Goal: Information Seeking & Learning: Find specific fact

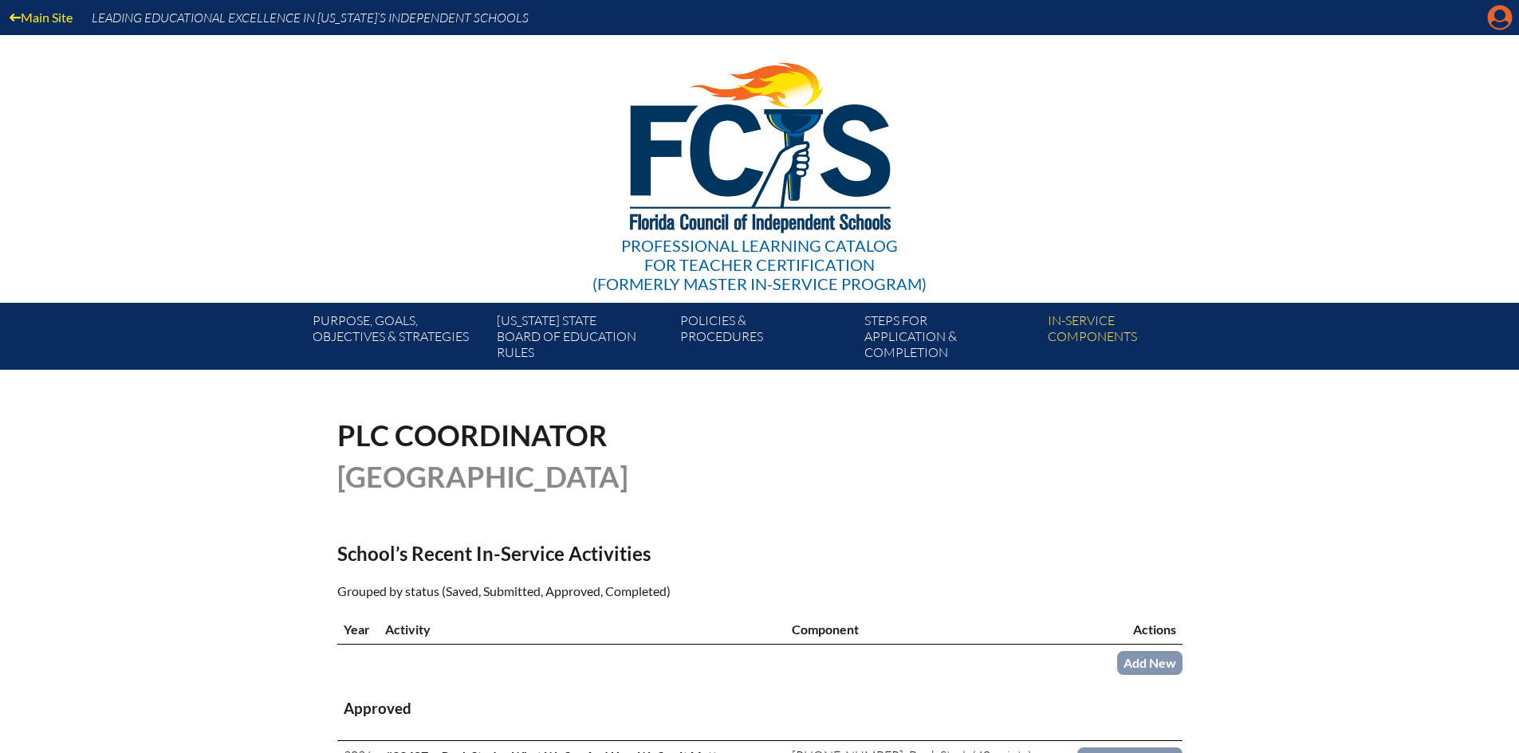
click at [1504, 8] on icon at bounding box center [1500, 18] width 25 height 25
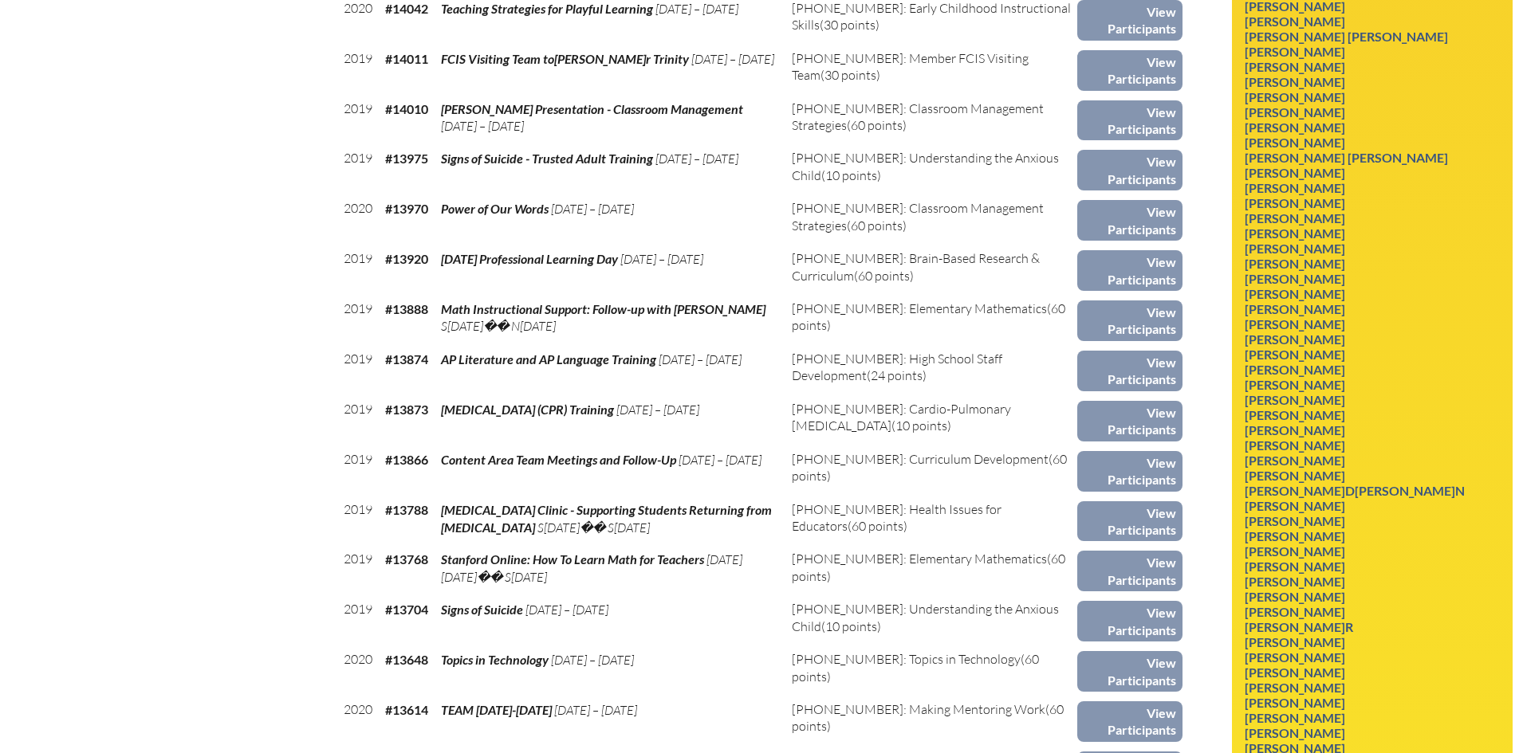
scroll to position [7108, 0]
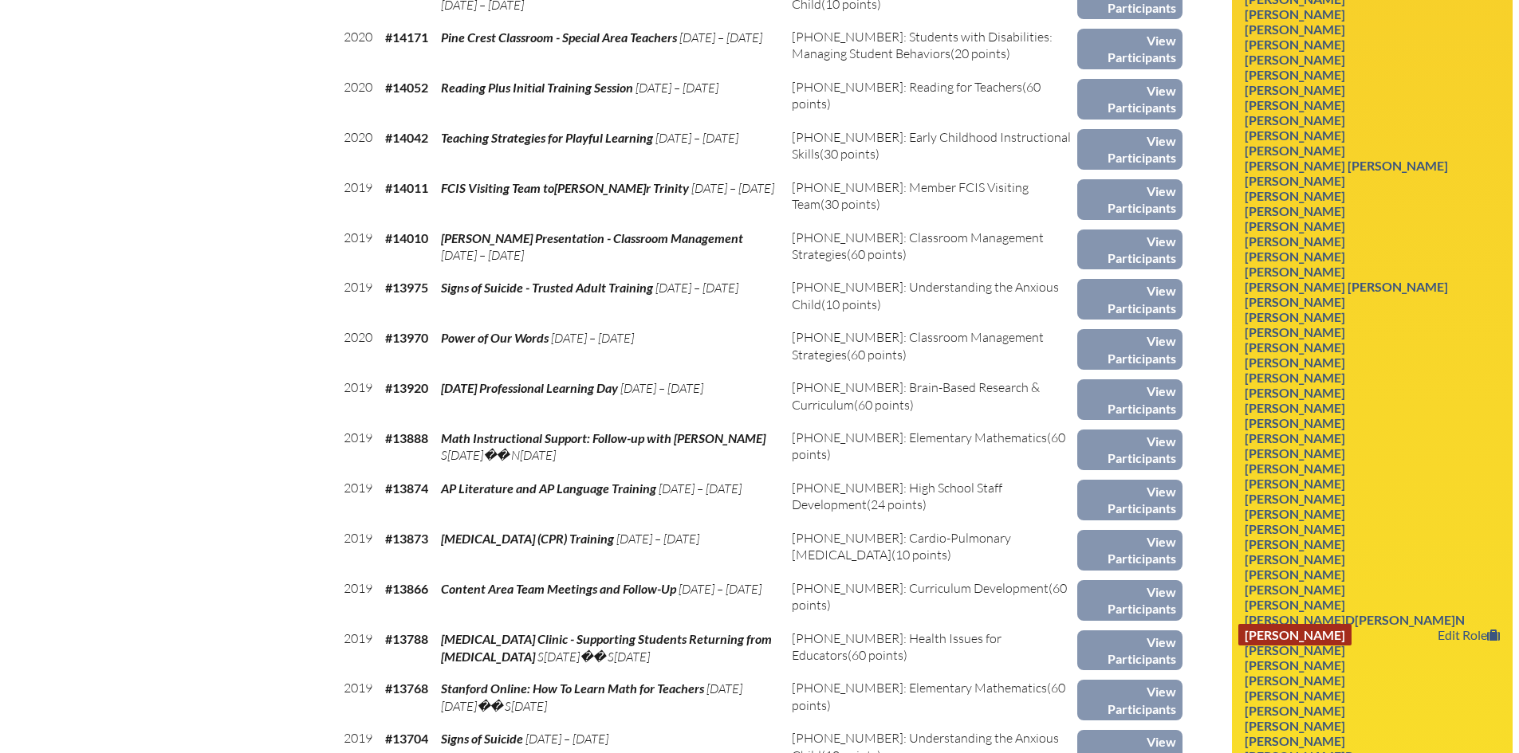
click at [1306, 624] on link "Sarah Carson Svendsen" at bounding box center [1294, 635] width 113 height 22
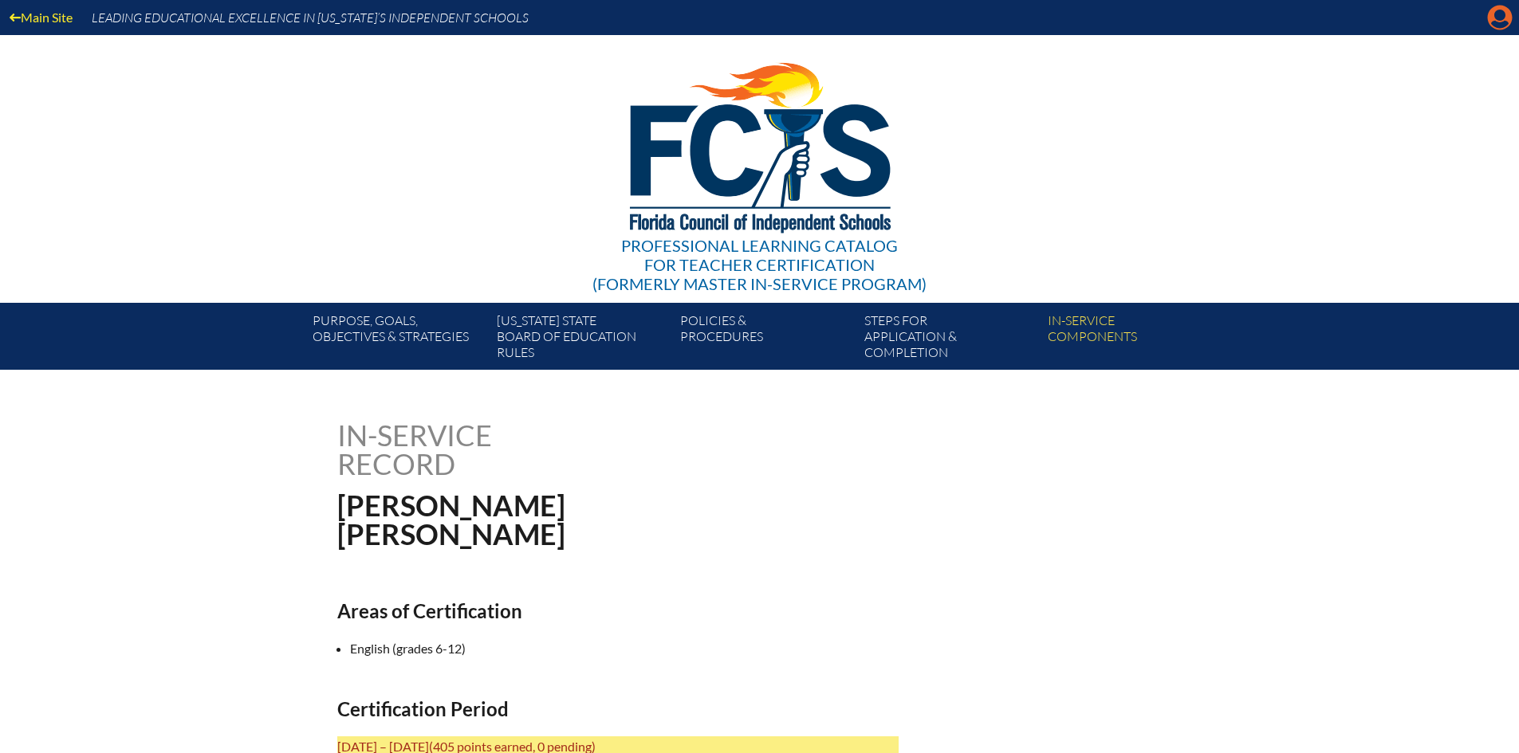
click at [1509, 22] on icon at bounding box center [1500, 18] width 25 height 25
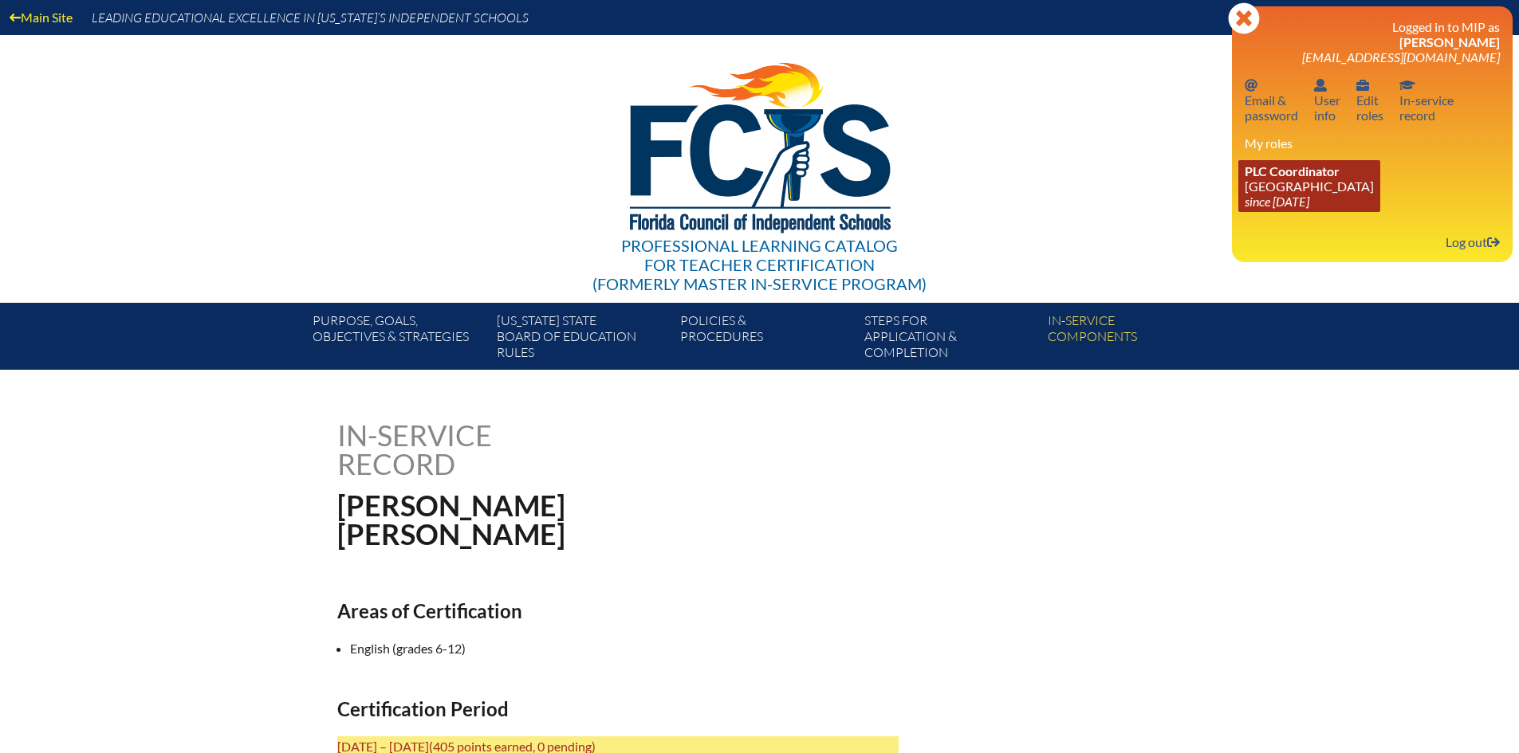
click at [1281, 195] on icon "since [DATE]" at bounding box center [1277, 201] width 65 height 15
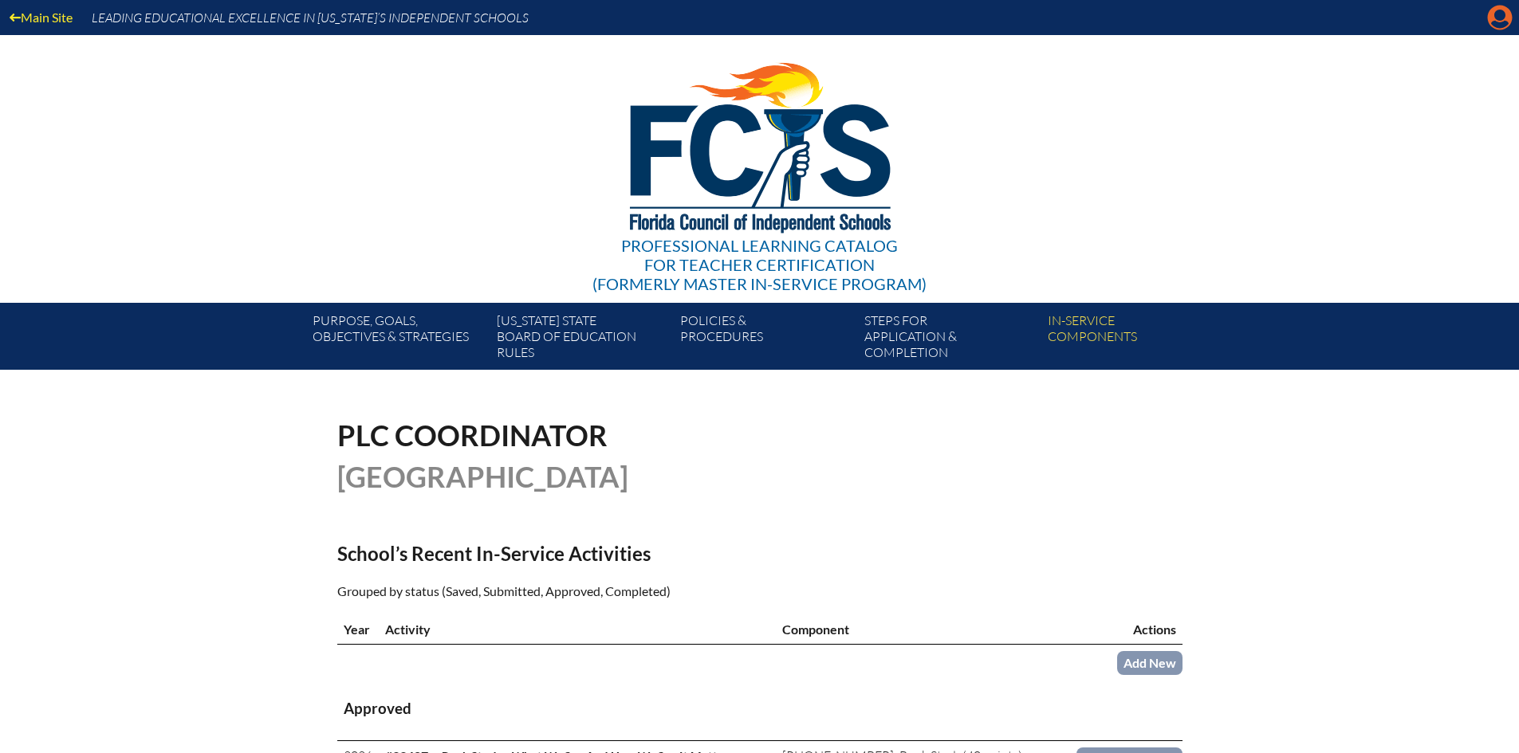
click at [1497, 14] on icon "Manage account" at bounding box center [1500, 18] width 26 height 26
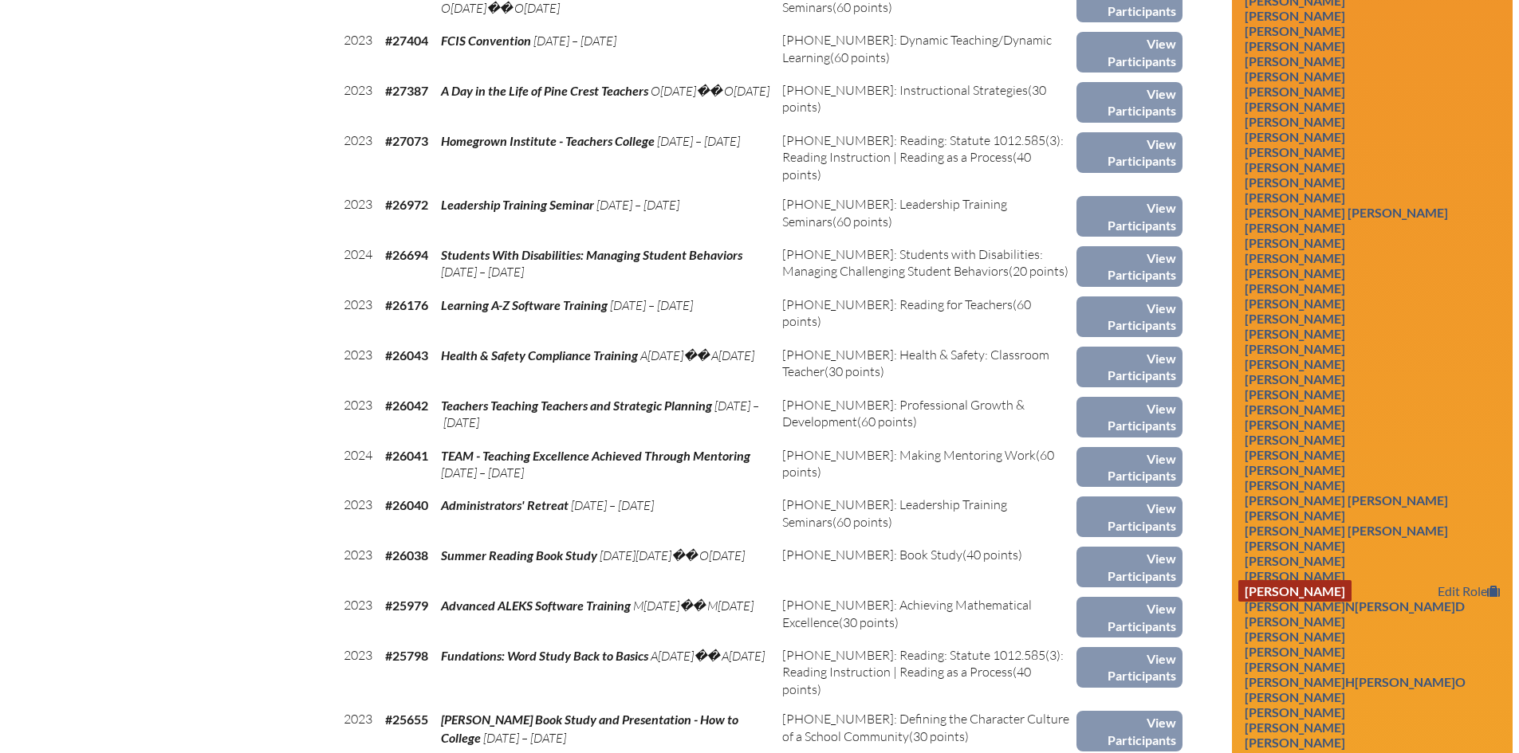
scroll to position [3588, 0]
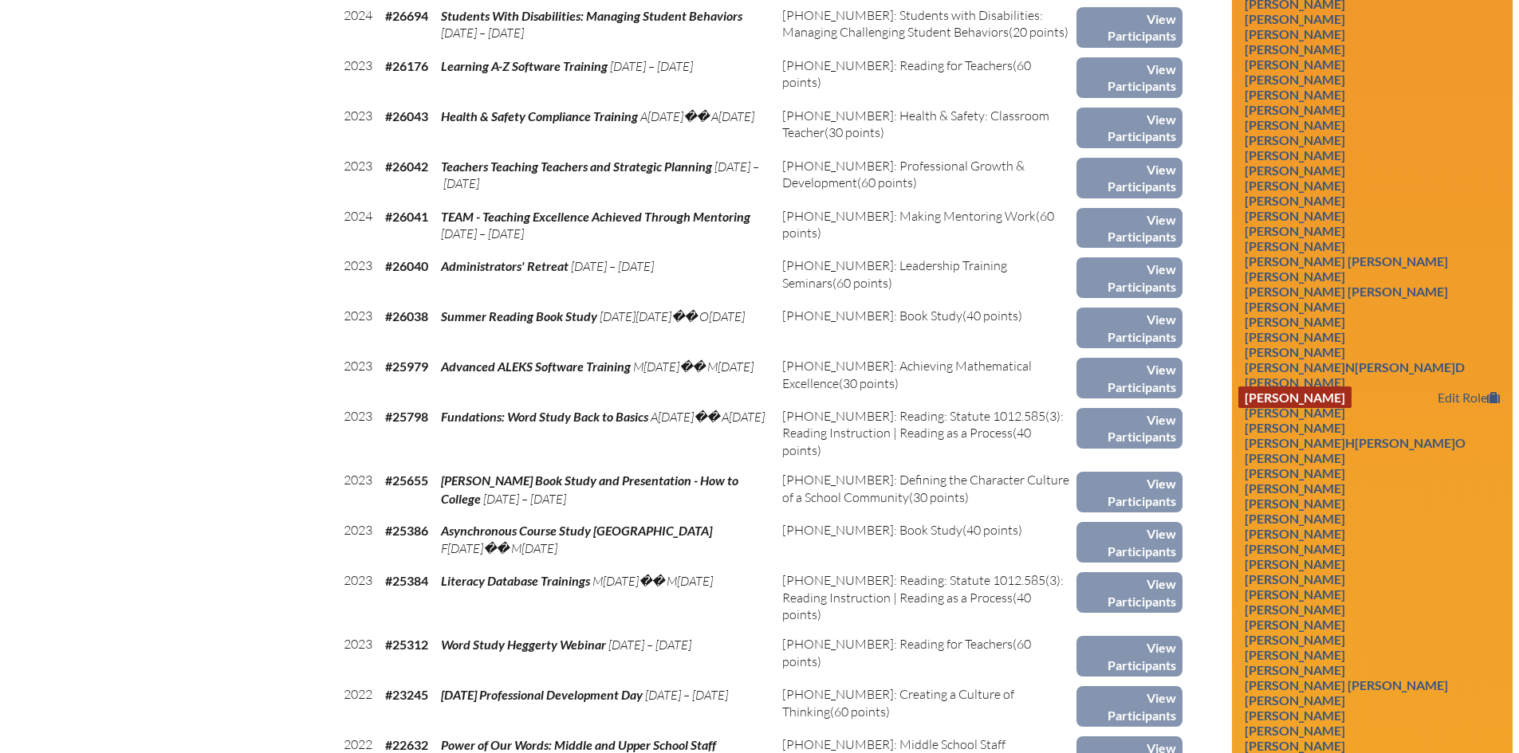
click at [1316, 387] on link "[PERSON_NAME]" at bounding box center [1294, 398] width 113 height 22
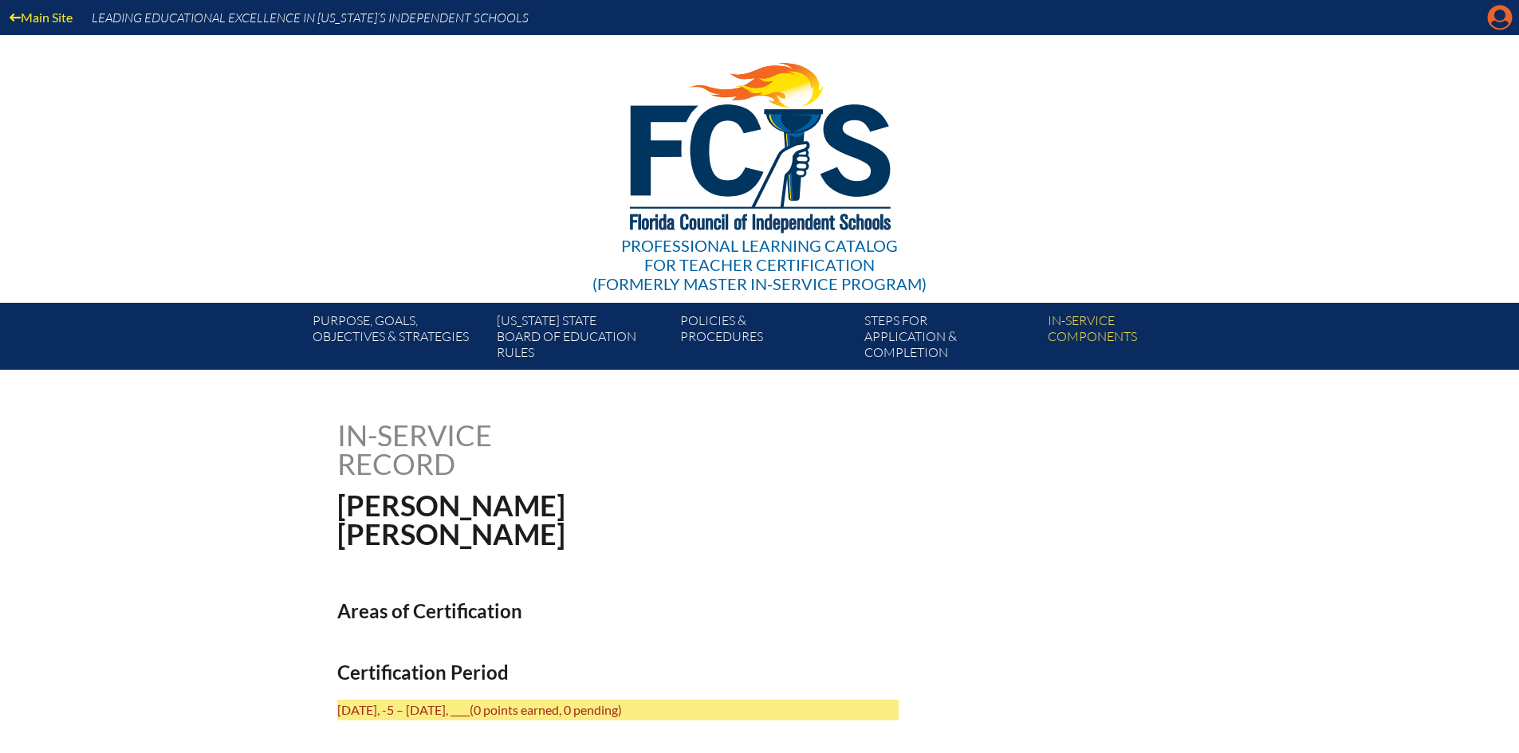
click at [1501, 14] on icon "Manage account" at bounding box center [1500, 18] width 26 height 26
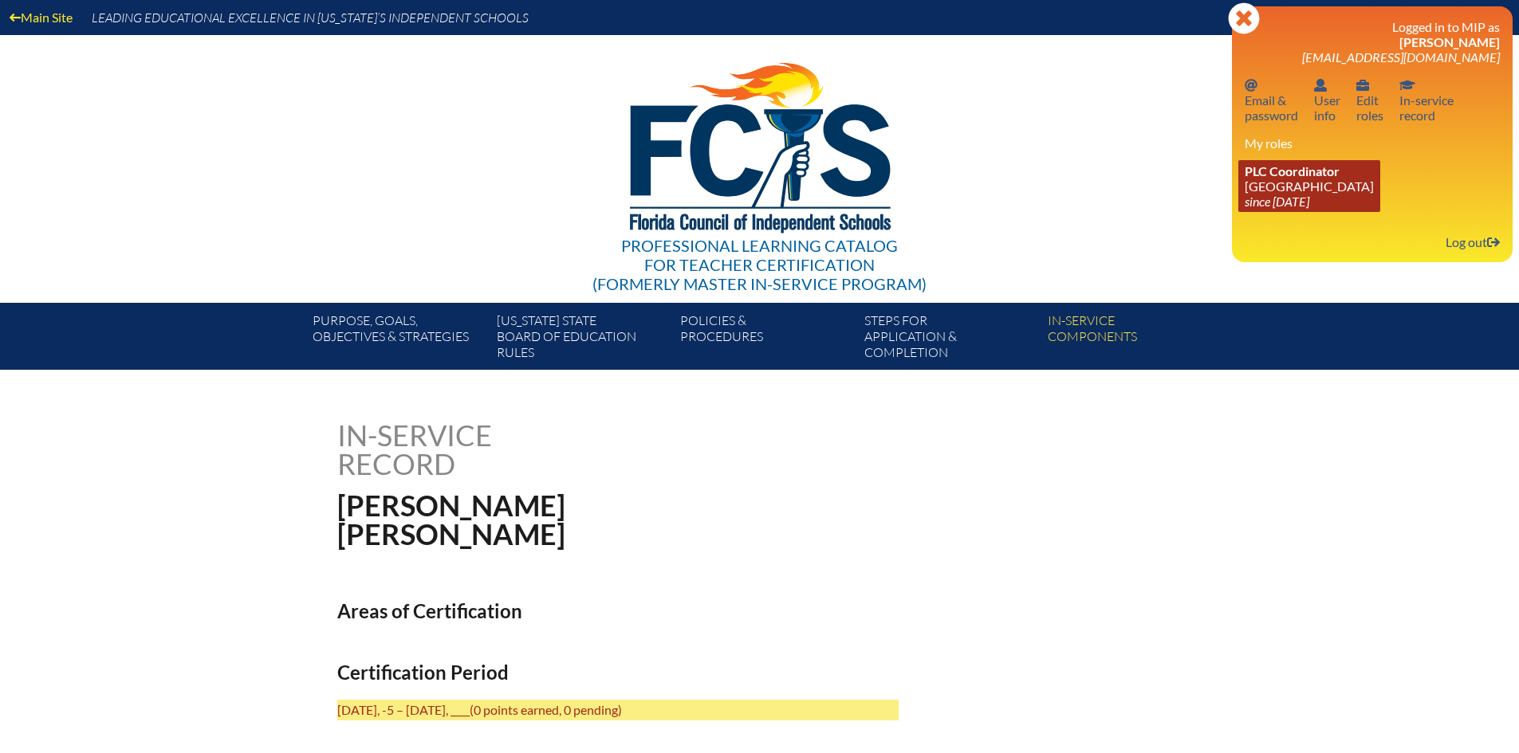
click at [1289, 184] on link "PLC Coordinator Pine Crest School since 2016 Aug 15" at bounding box center [1309, 186] width 142 height 52
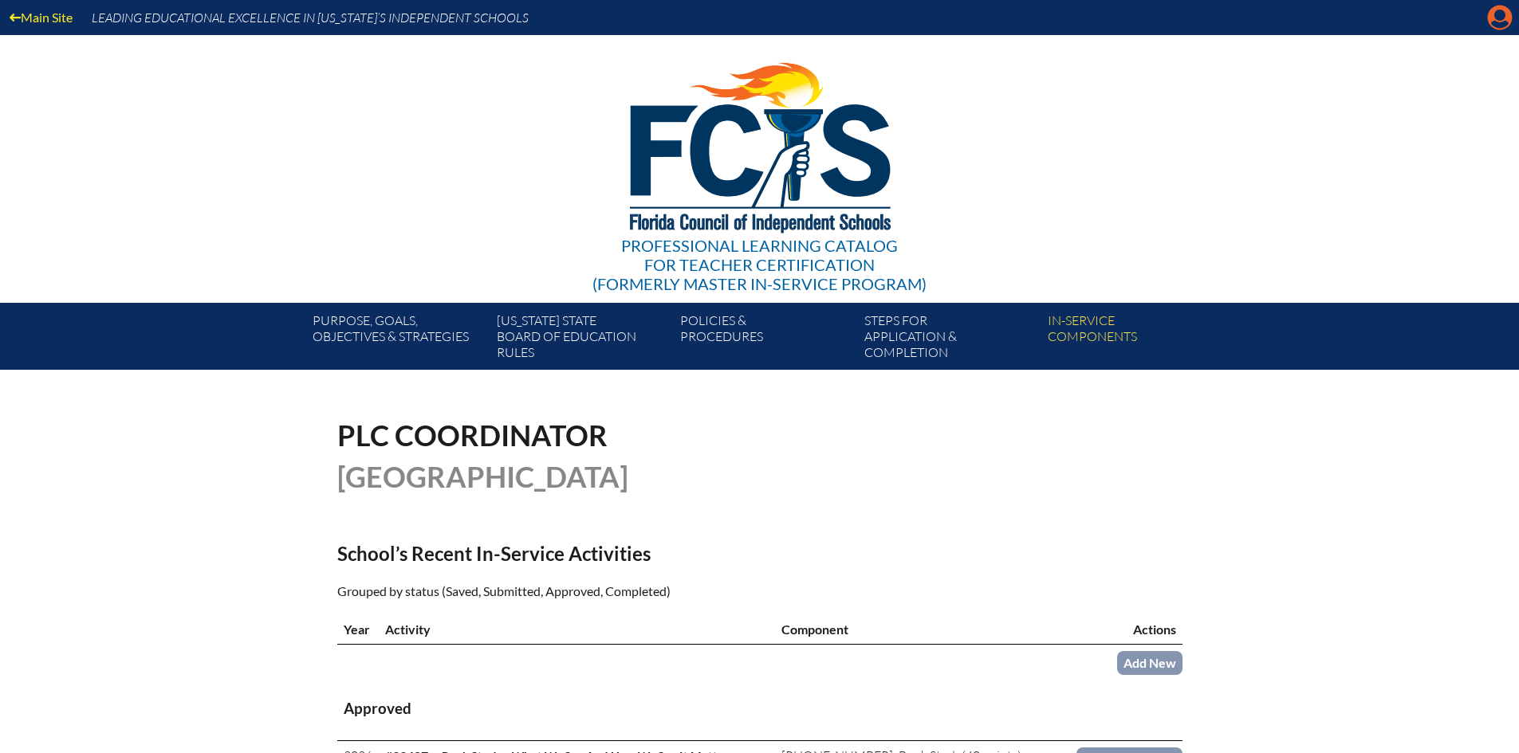
click at [1510, 20] on icon at bounding box center [1500, 18] width 25 height 25
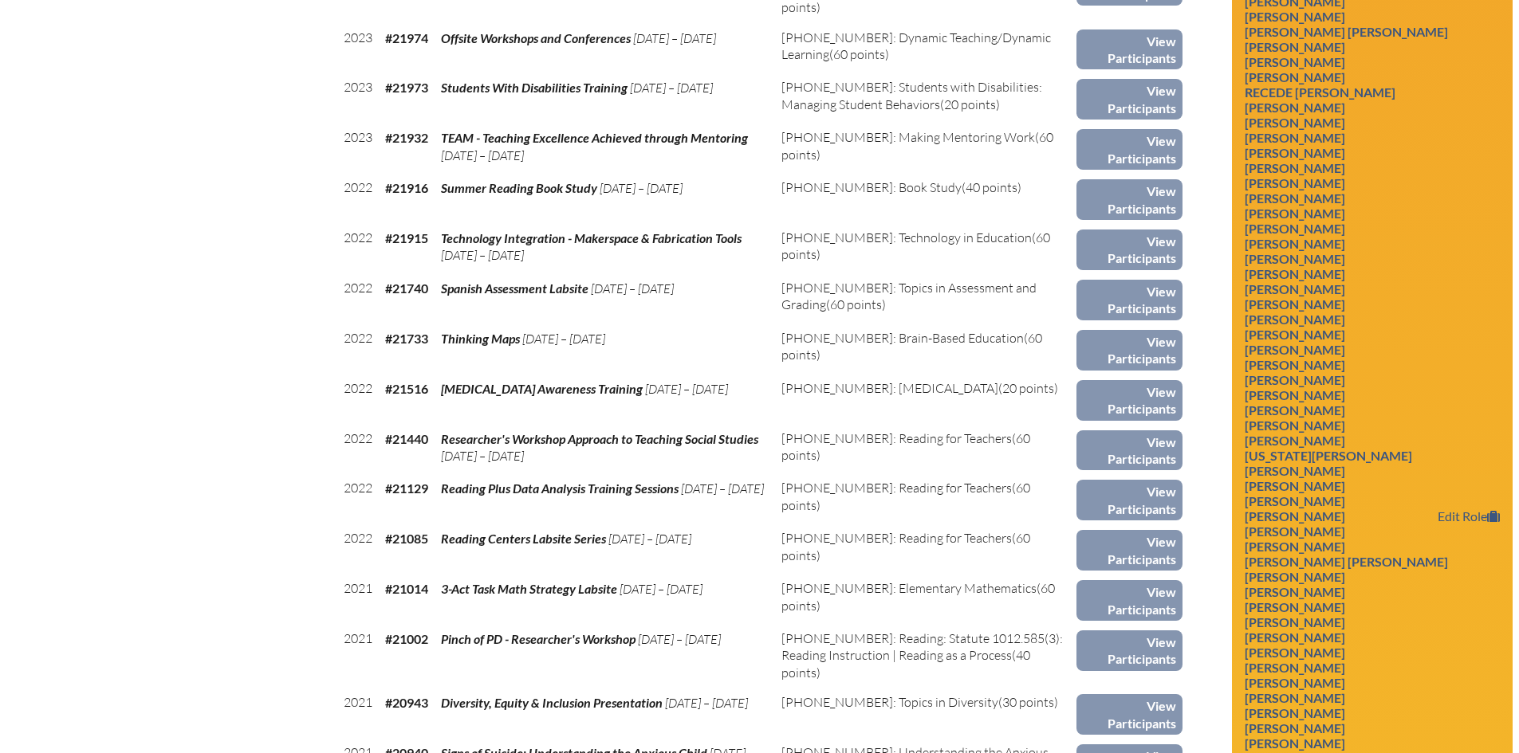
scroll to position [4625, 0]
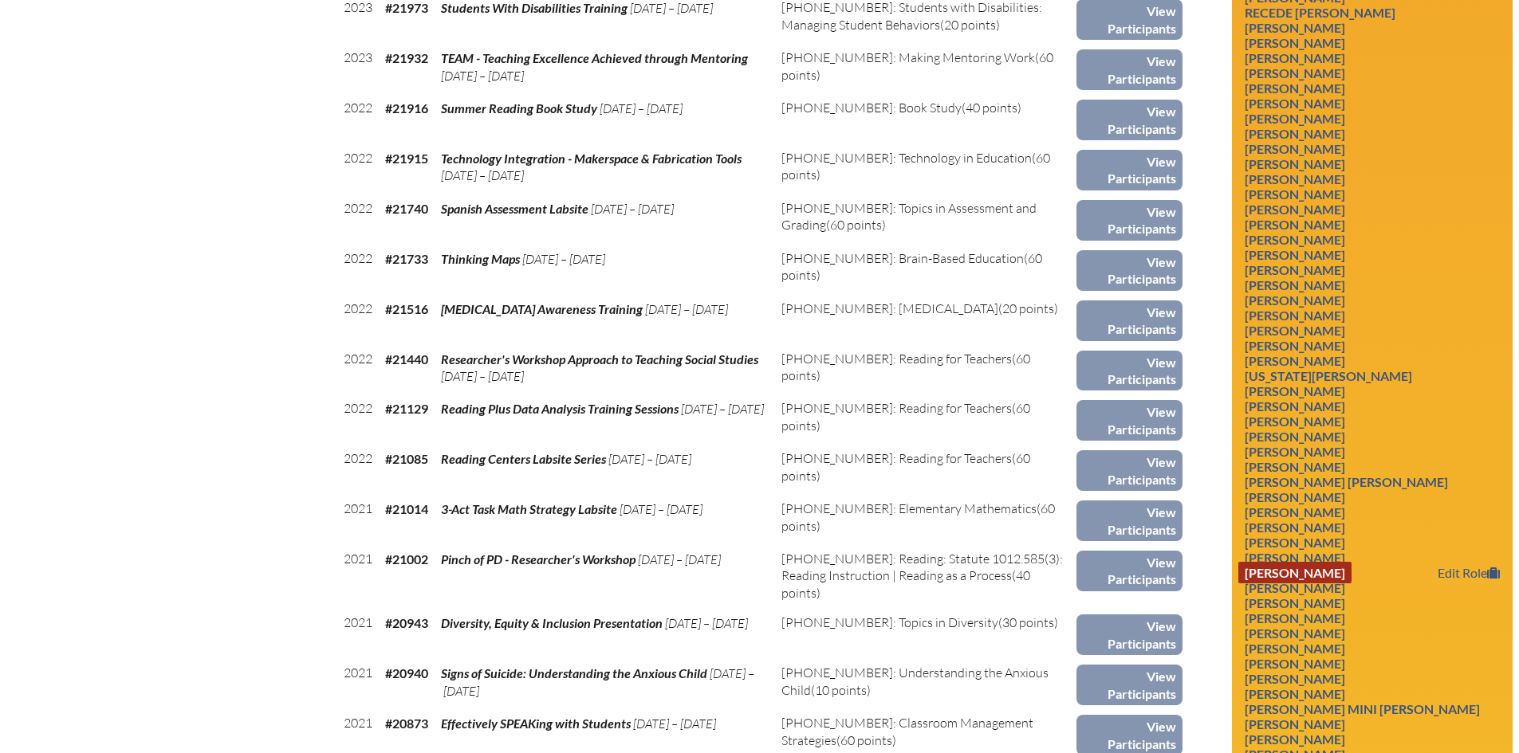
click at [1331, 584] on link "[PERSON_NAME]" at bounding box center [1294, 573] width 113 height 22
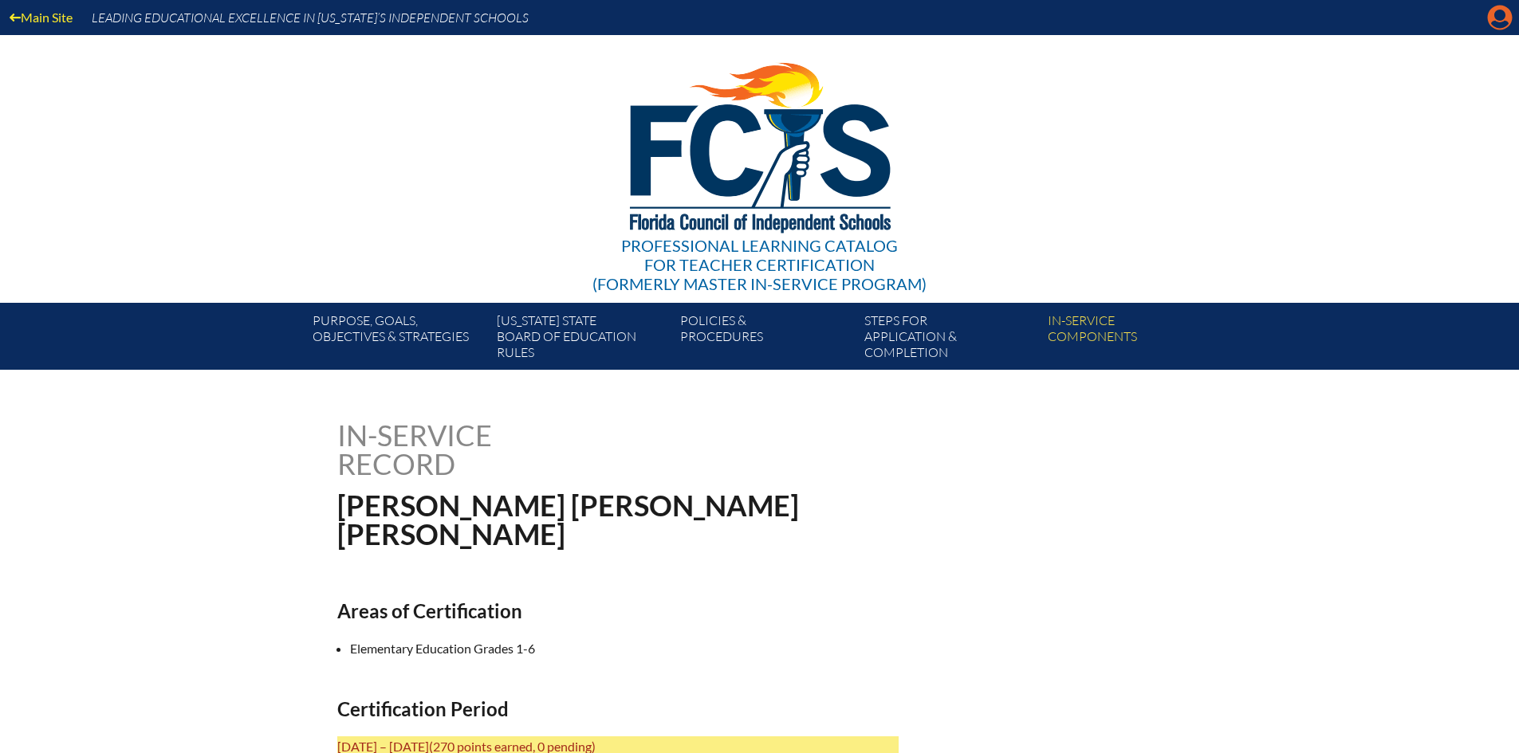
click at [1496, 10] on icon at bounding box center [1500, 18] width 25 height 25
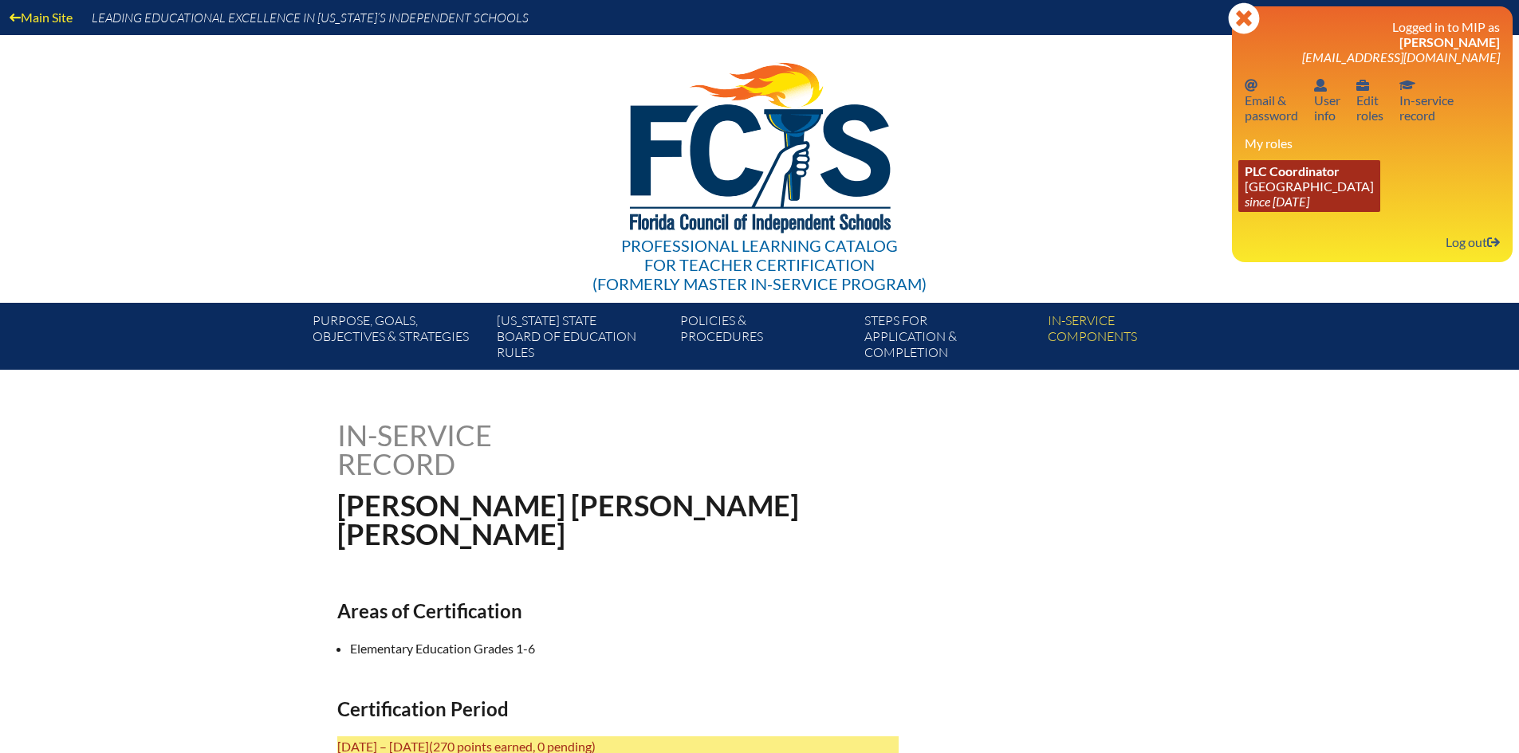
click at [1304, 191] on link "PLC Coordinator [GEOGRAPHIC_DATA] since [DATE]" at bounding box center [1309, 186] width 142 height 52
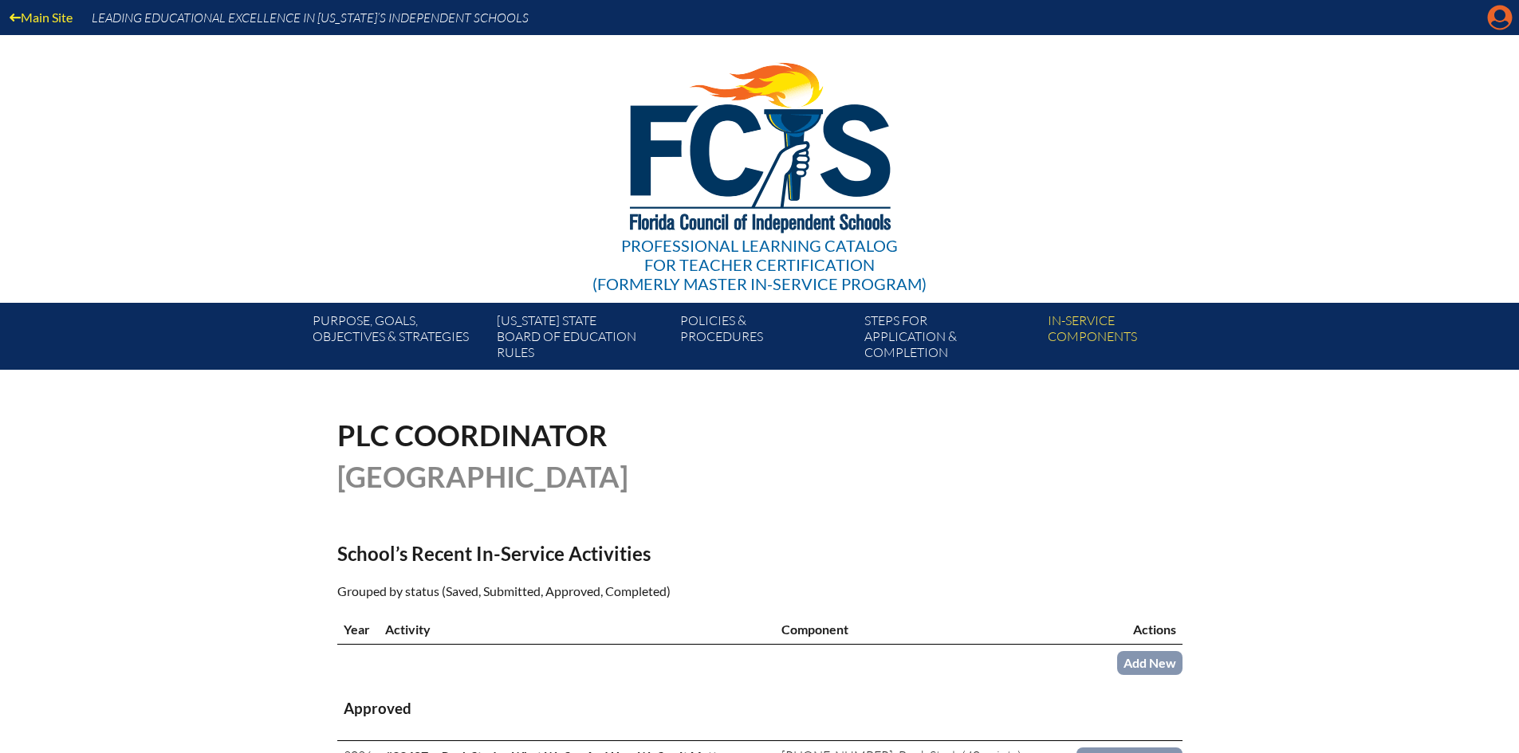
click at [1501, 9] on icon at bounding box center [1500, 18] width 25 height 25
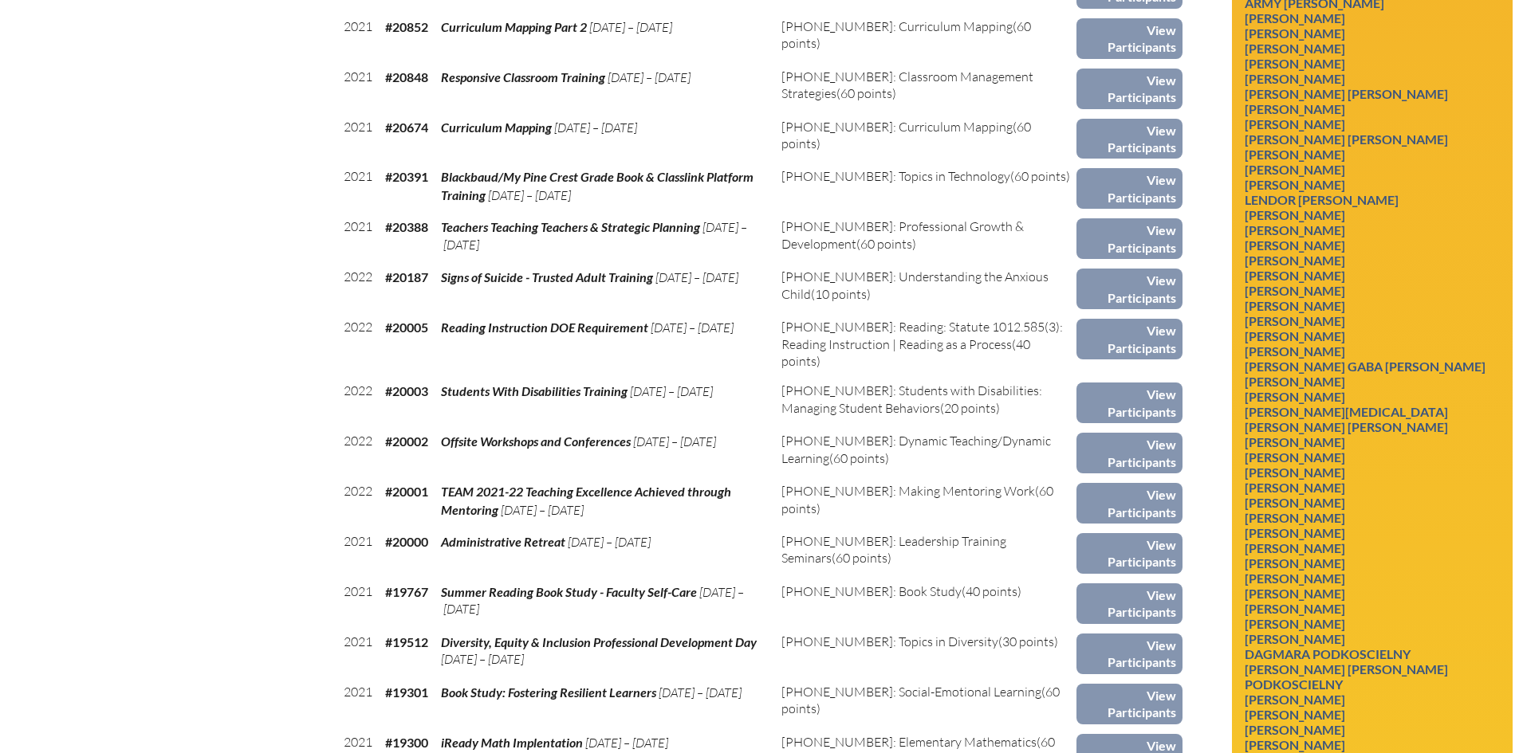
scroll to position [5661, 0]
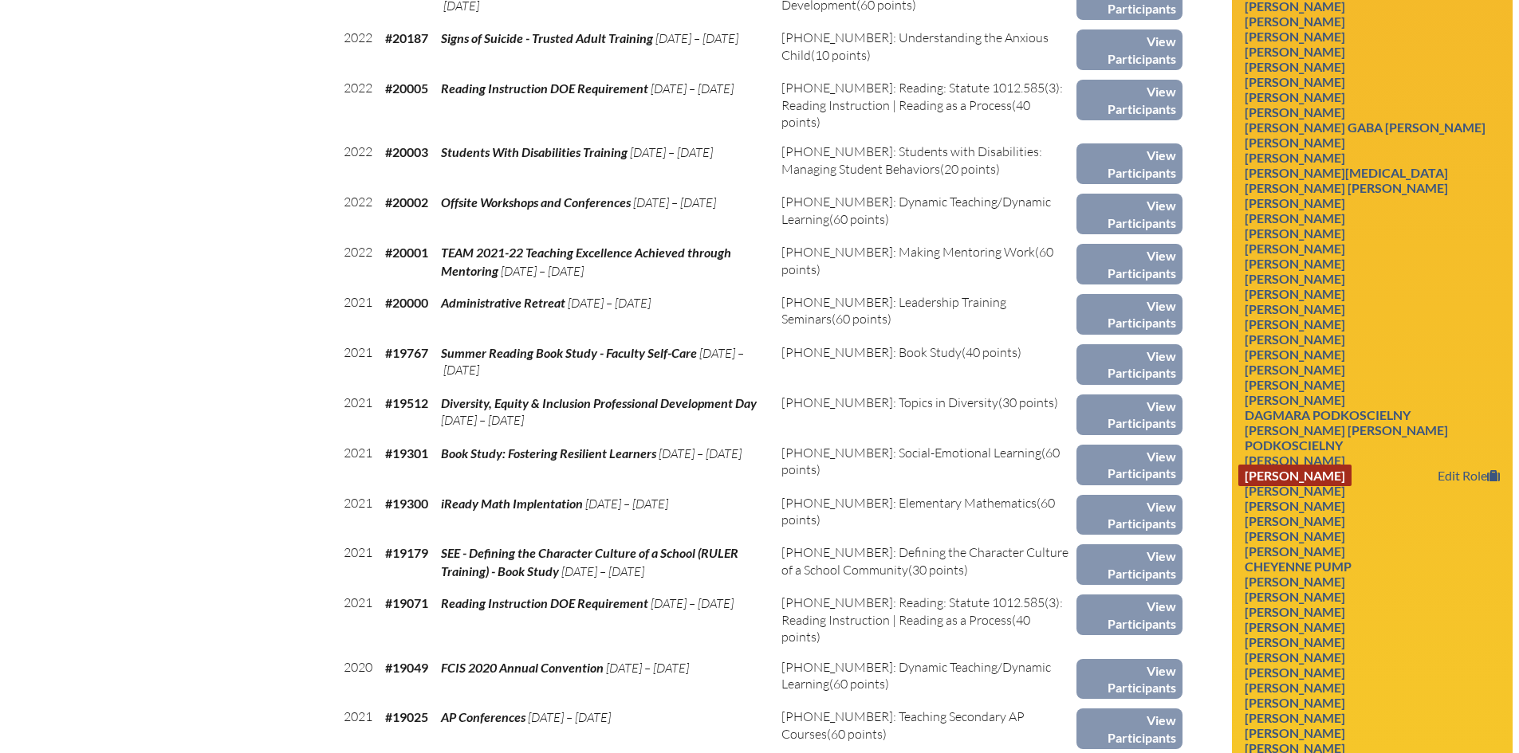
click at [1292, 474] on link "Marie Ross Polley" at bounding box center [1294, 476] width 113 height 22
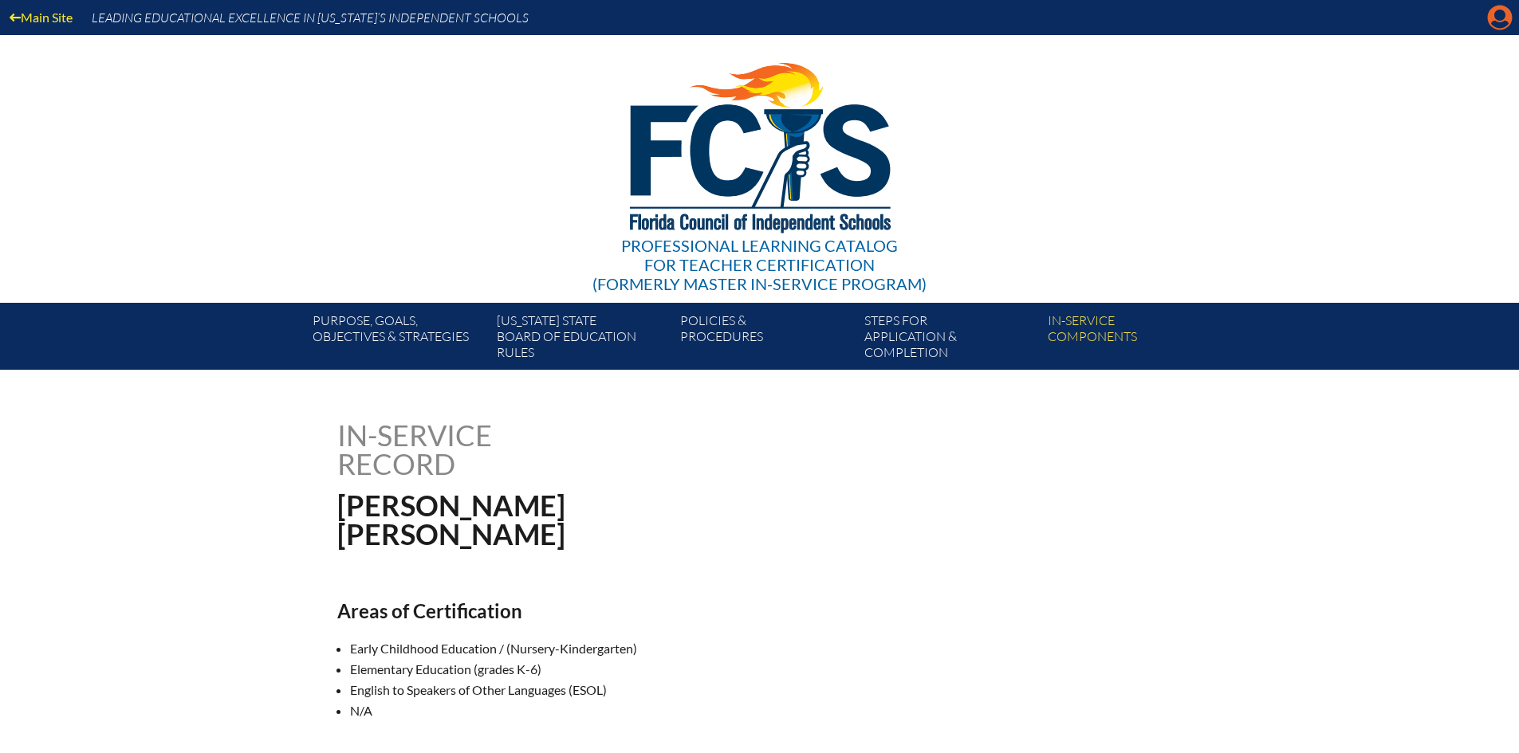
click at [1501, 23] on icon "Manage account" at bounding box center [1500, 18] width 26 height 26
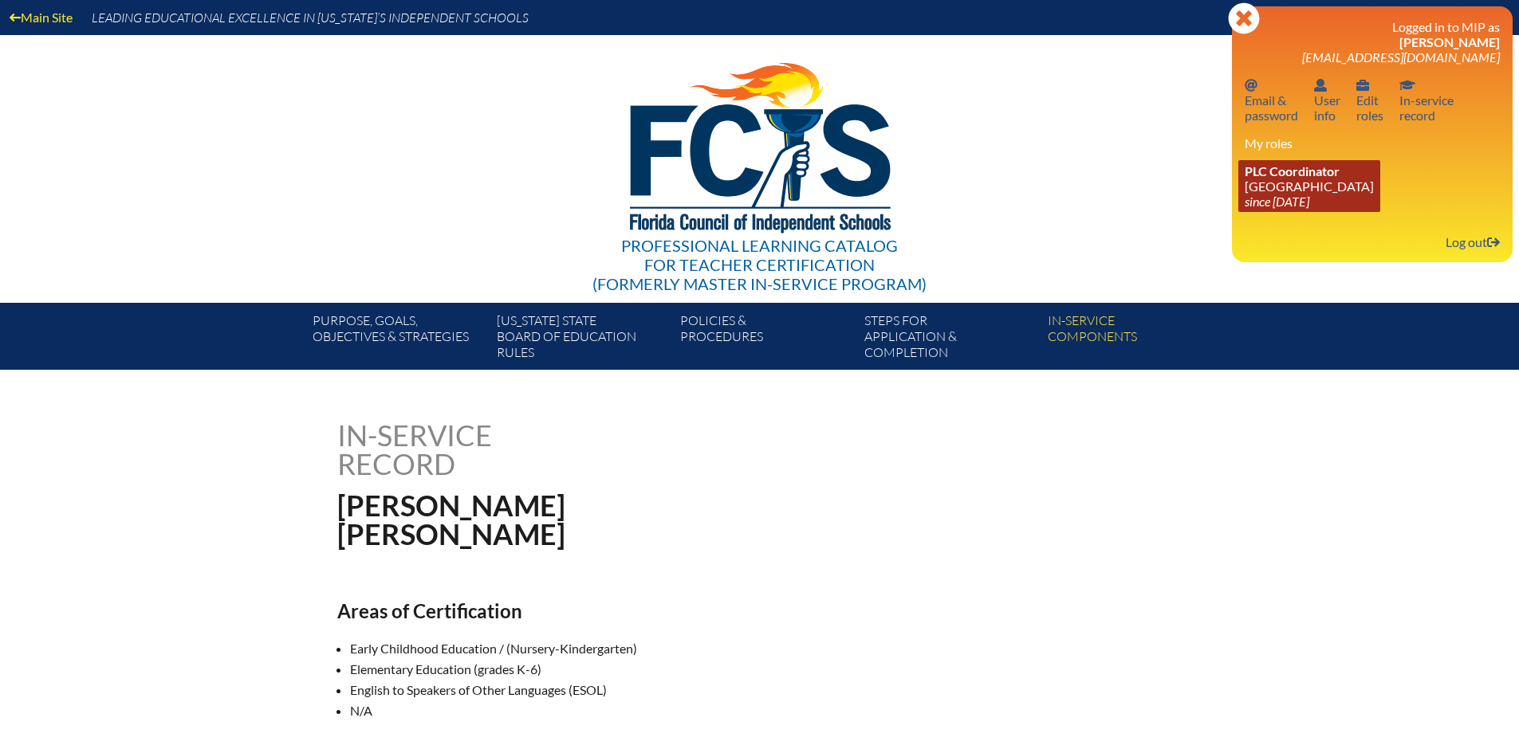
click at [1283, 201] on icon "since [DATE]" at bounding box center [1277, 201] width 65 height 15
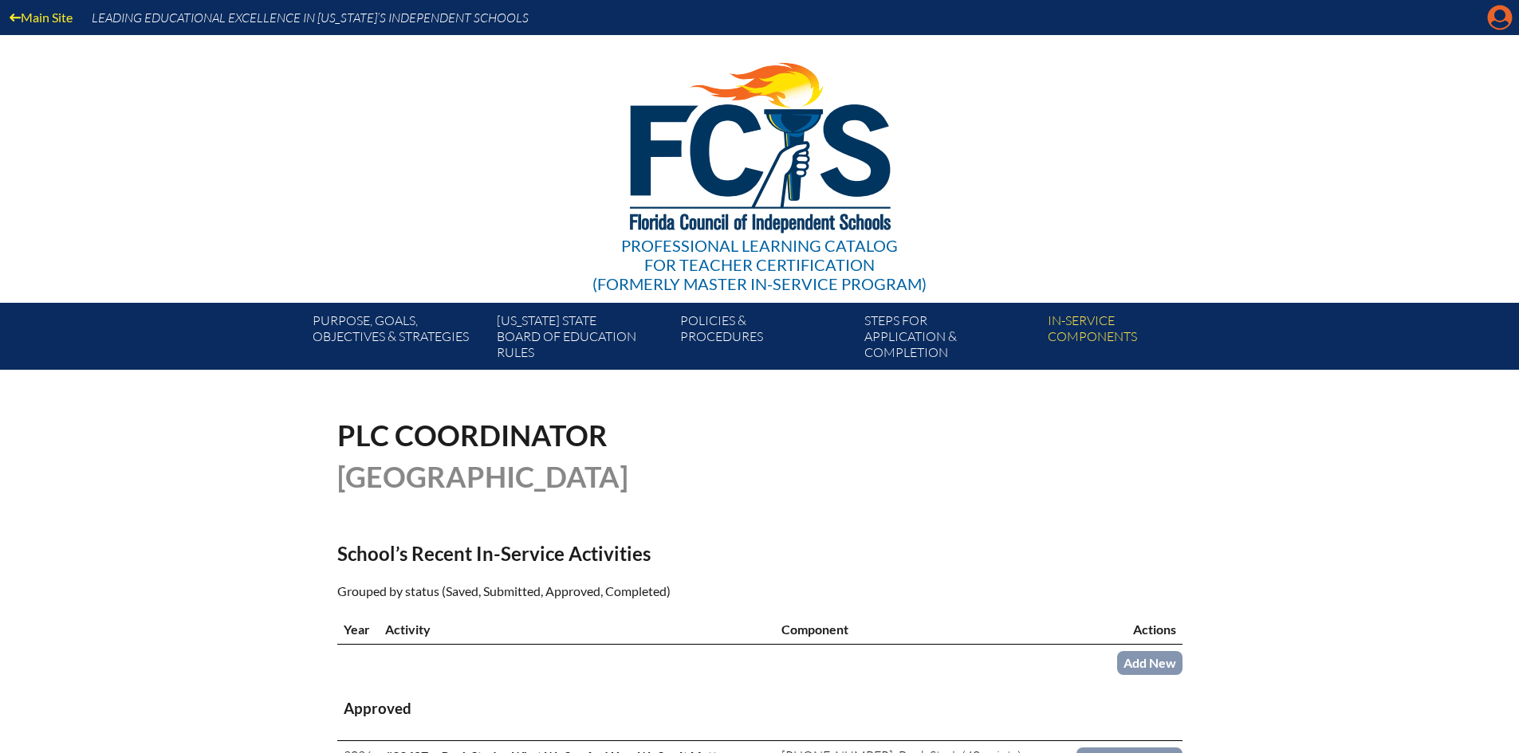
click at [1503, 22] on icon "Manage account" at bounding box center [1500, 18] width 26 height 26
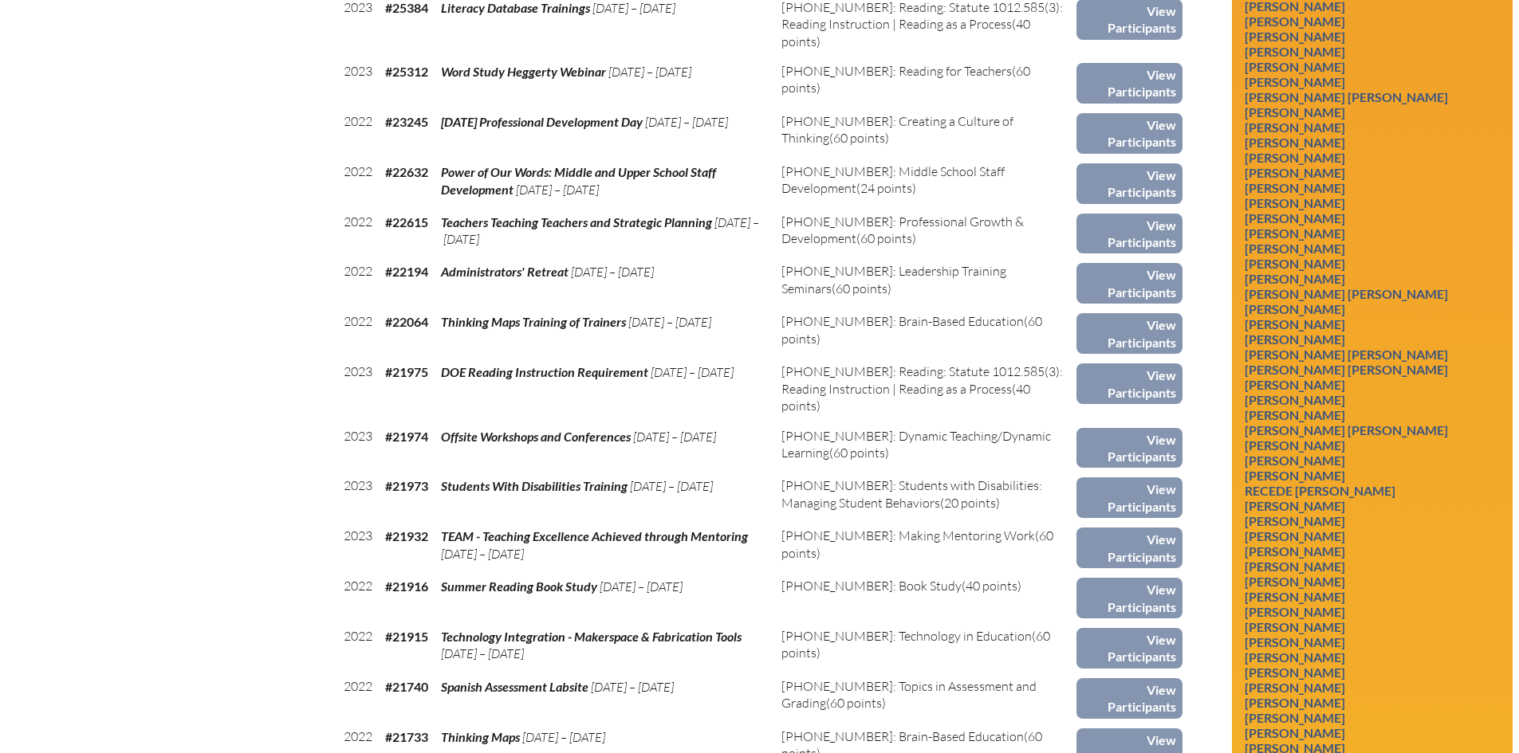
scroll to position [4545, 0]
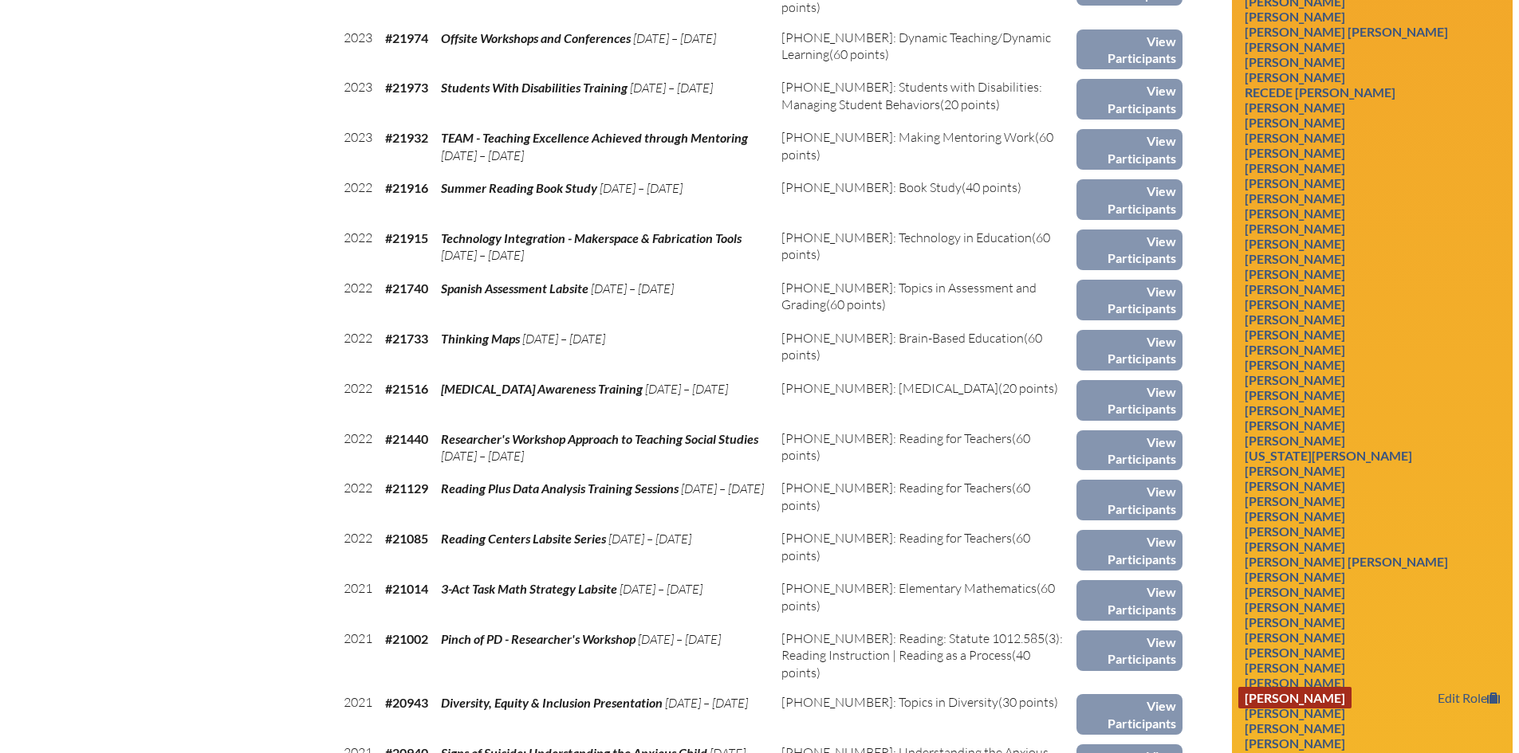
click at [1296, 709] on link "Janice Mehl" at bounding box center [1294, 698] width 113 height 22
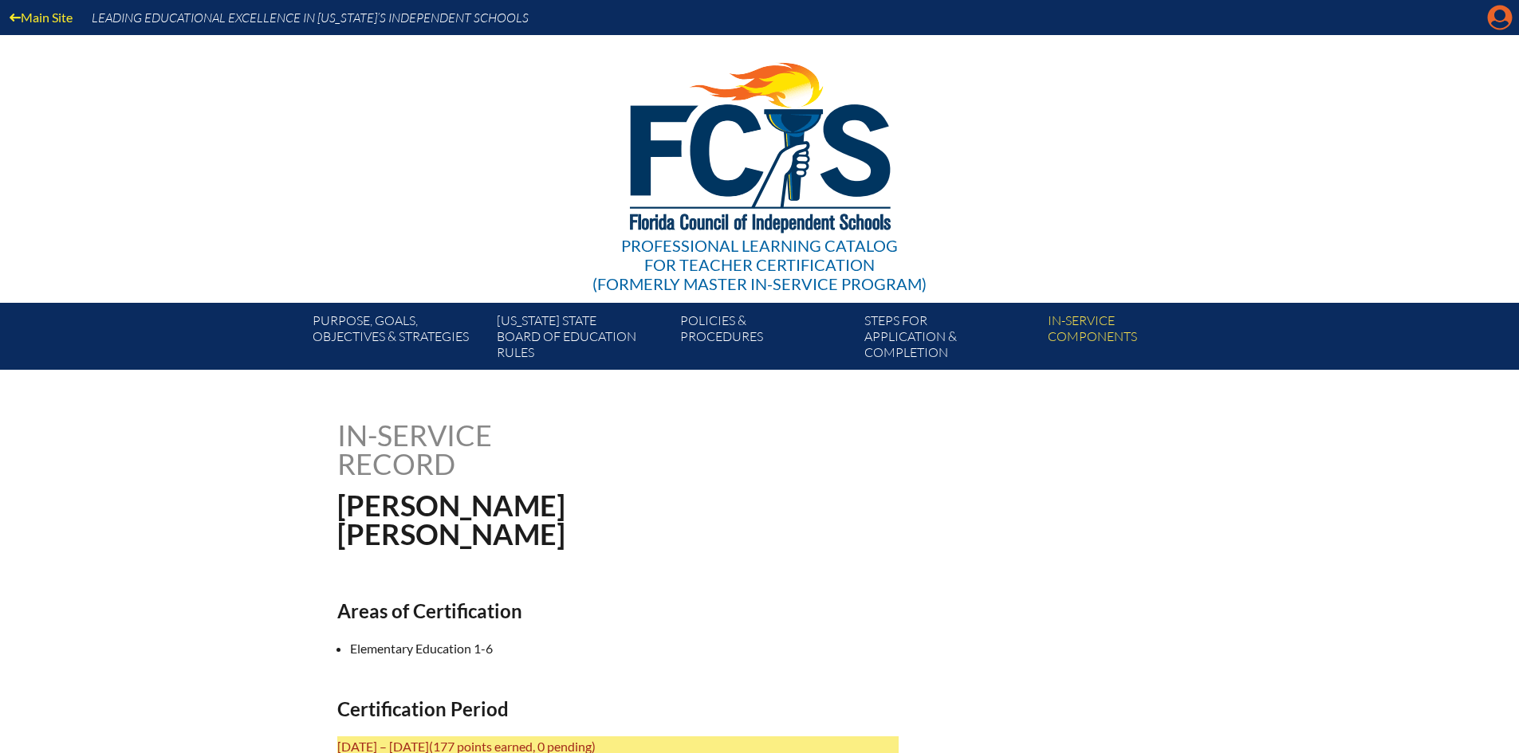
click at [1503, 30] on icon "Manage account" at bounding box center [1500, 18] width 26 height 26
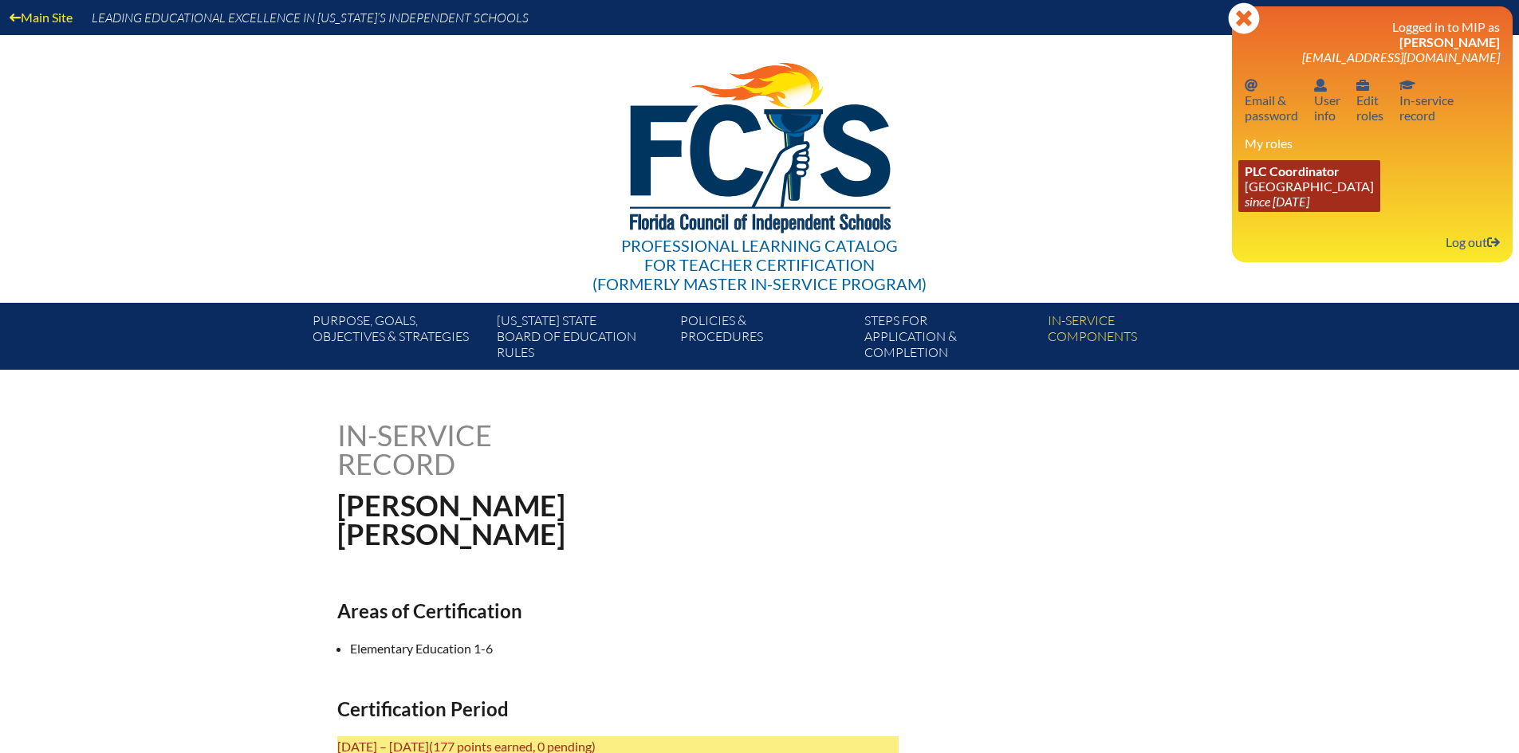
click at [1273, 191] on link "PLC Coordinator Pine Crest School since 2016 Aug 15" at bounding box center [1309, 186] width 142 height 52
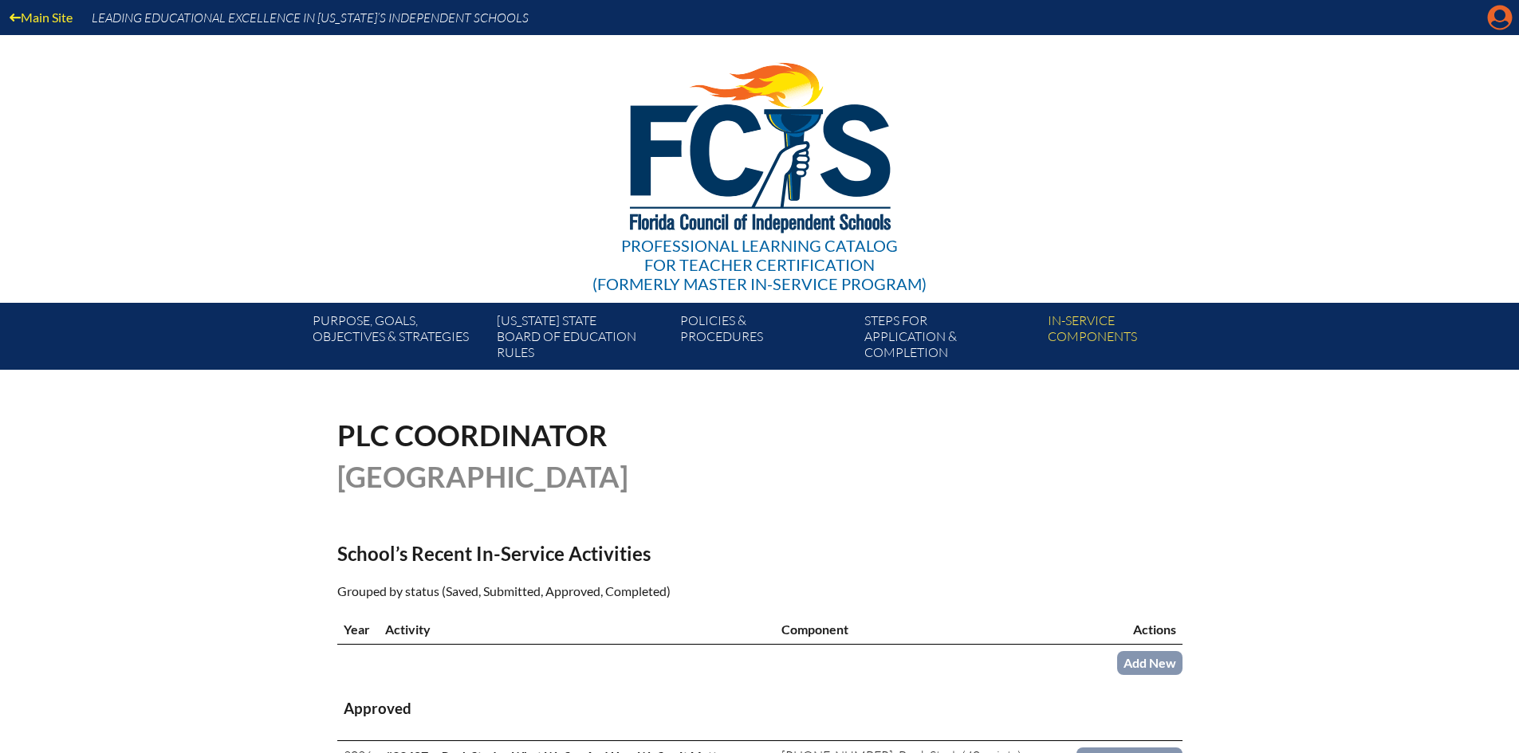
click at [1500, 16] on icon "Manage account" at bounding box center [1500, 18] width 26 height 26
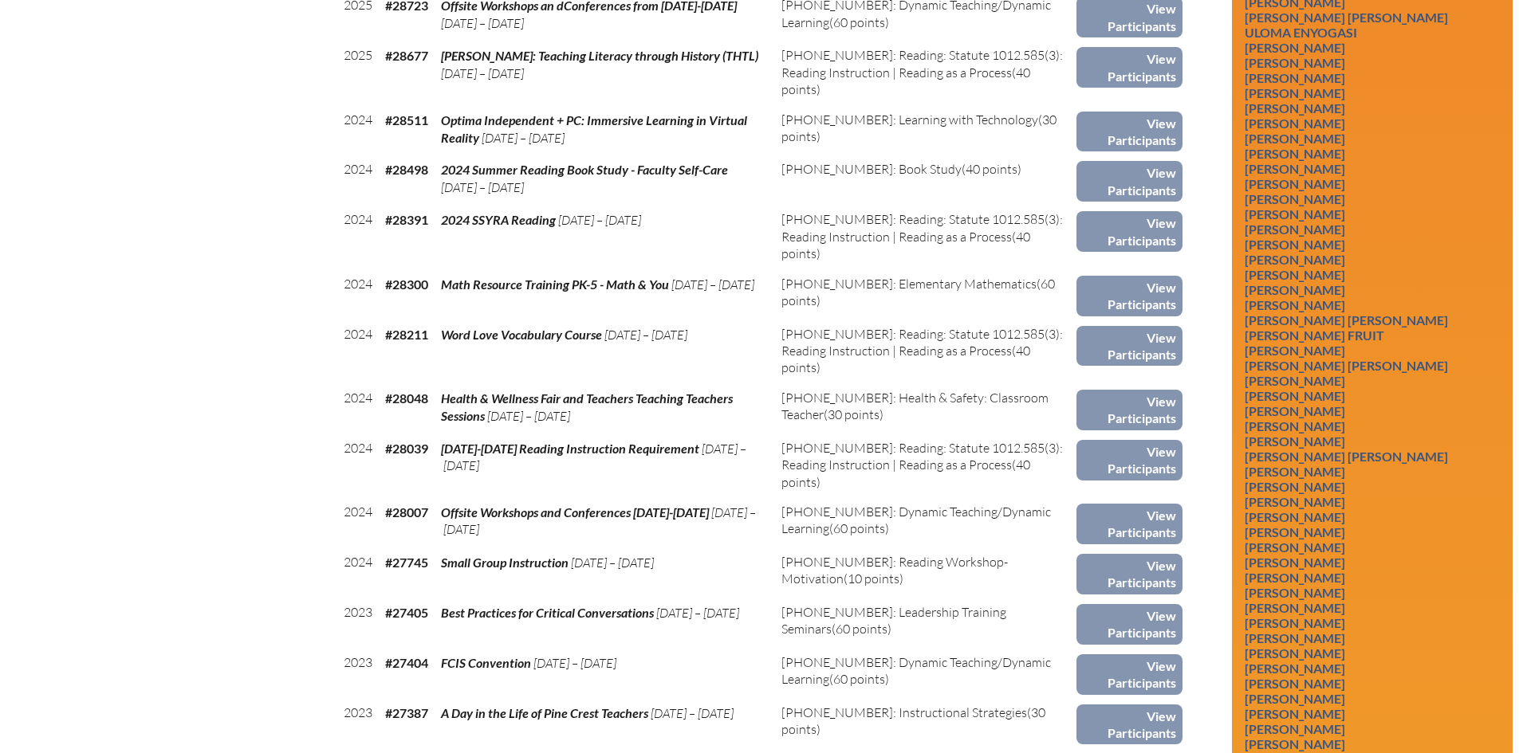
scroll to position [3030, 0]
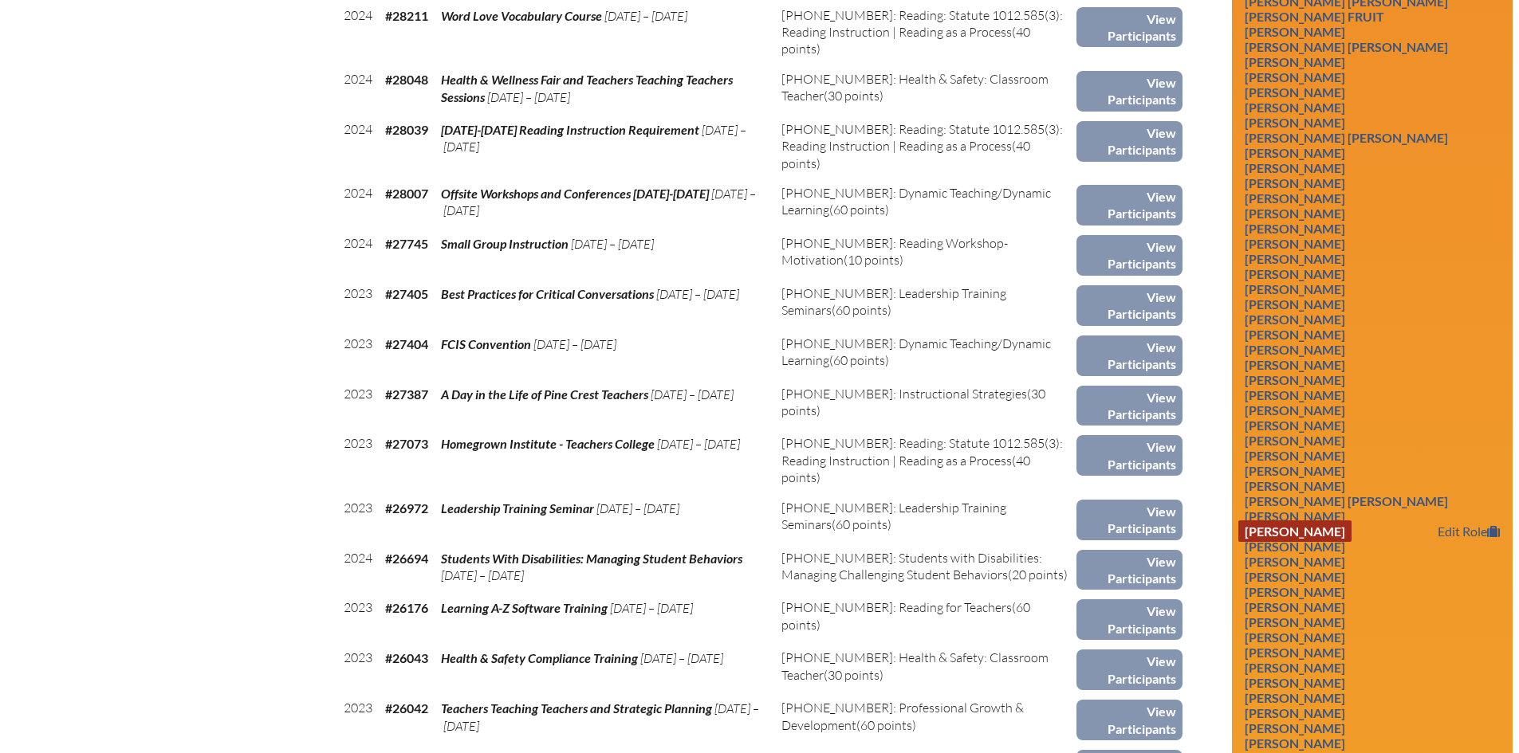
click at [1334, 542] on link "Jessica Handwerker" at bounding box center [1294, 532] width 113 height 22
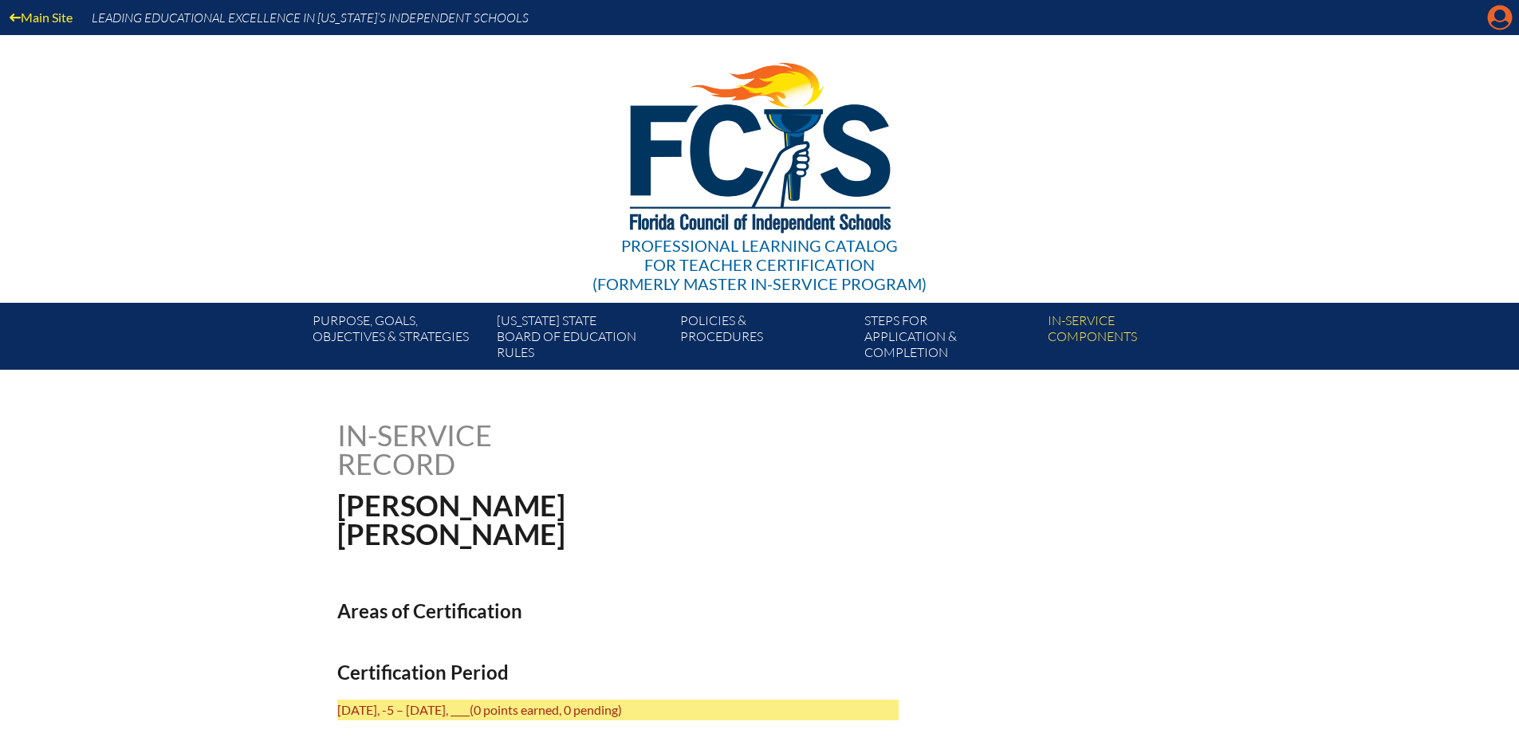
click at [1496, 9] on icon at bounding box center [1500, 18] width 25 height 25
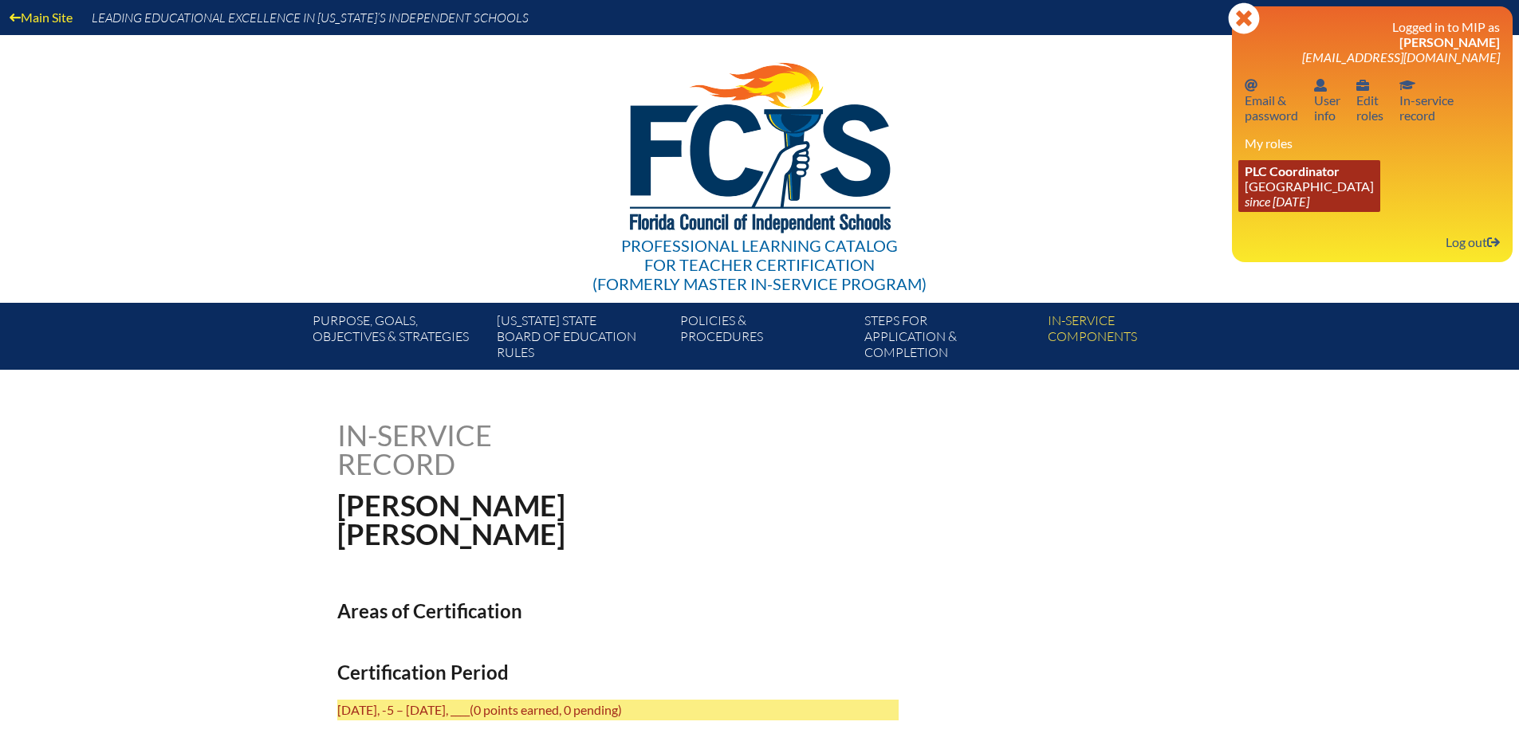
click at [1256, 171] on span "PLC Coordinator" at bounding box center [1292, 170] width 95 height 15
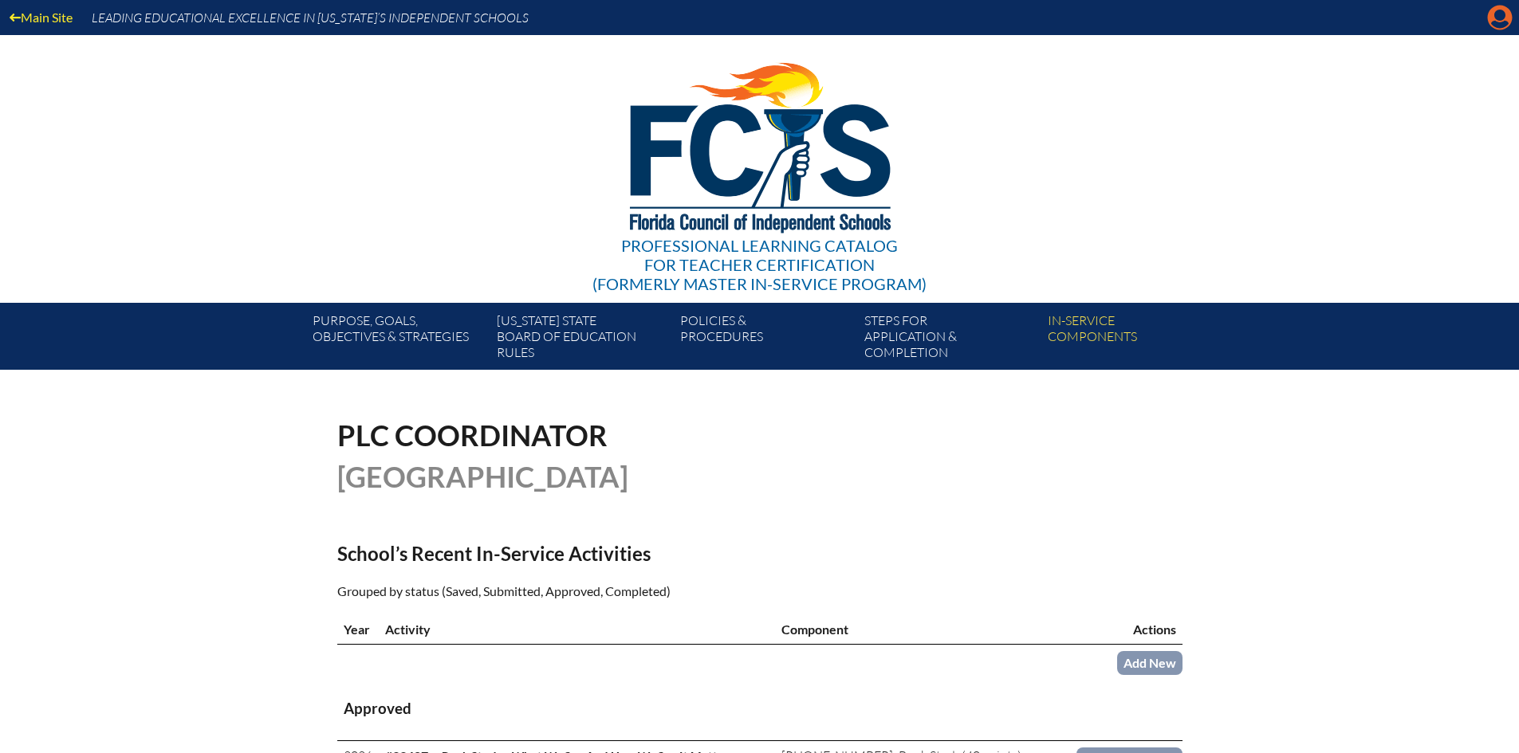
click at [1499, 8] on icon at bounding box center [1500, 18] width 25 height 25
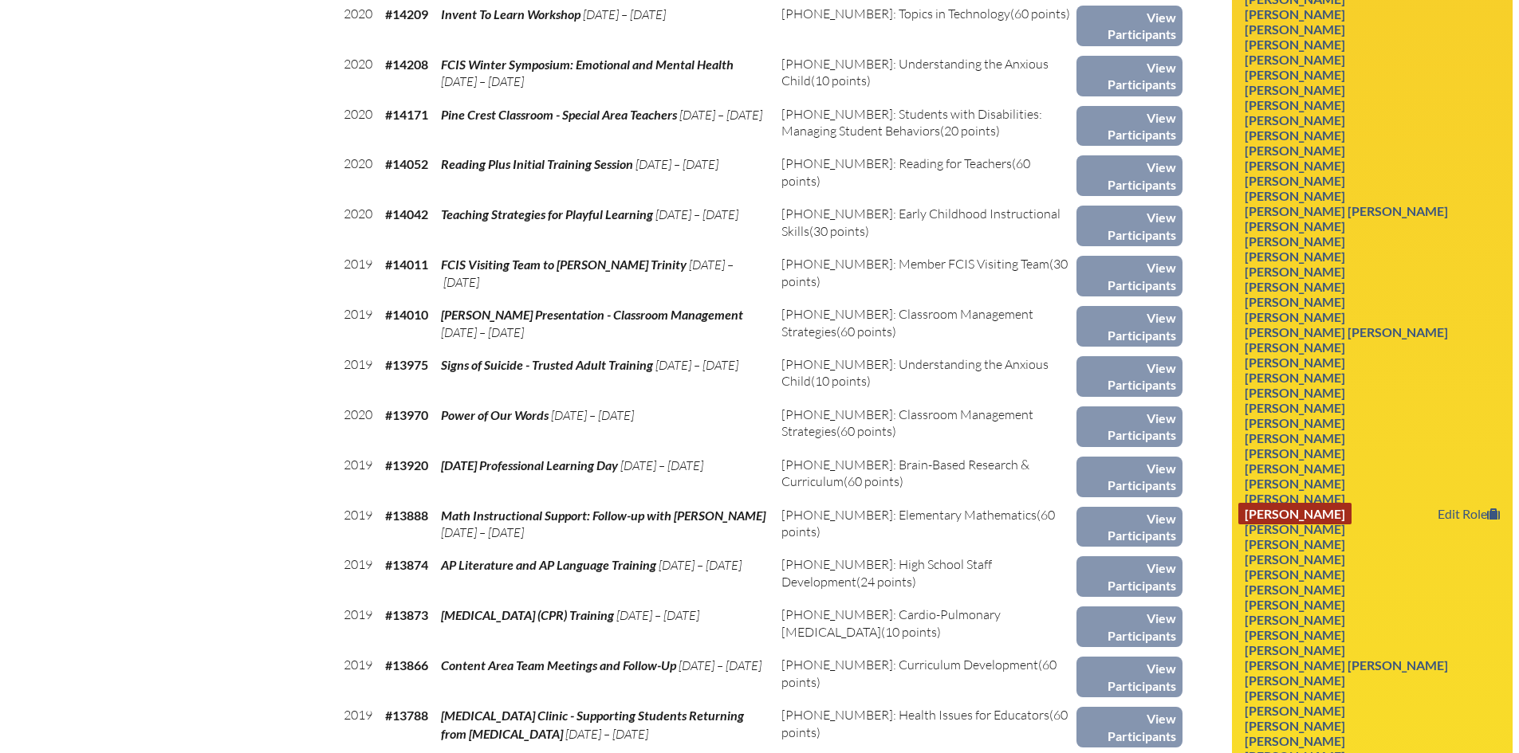
scroll to position [7176, 0]
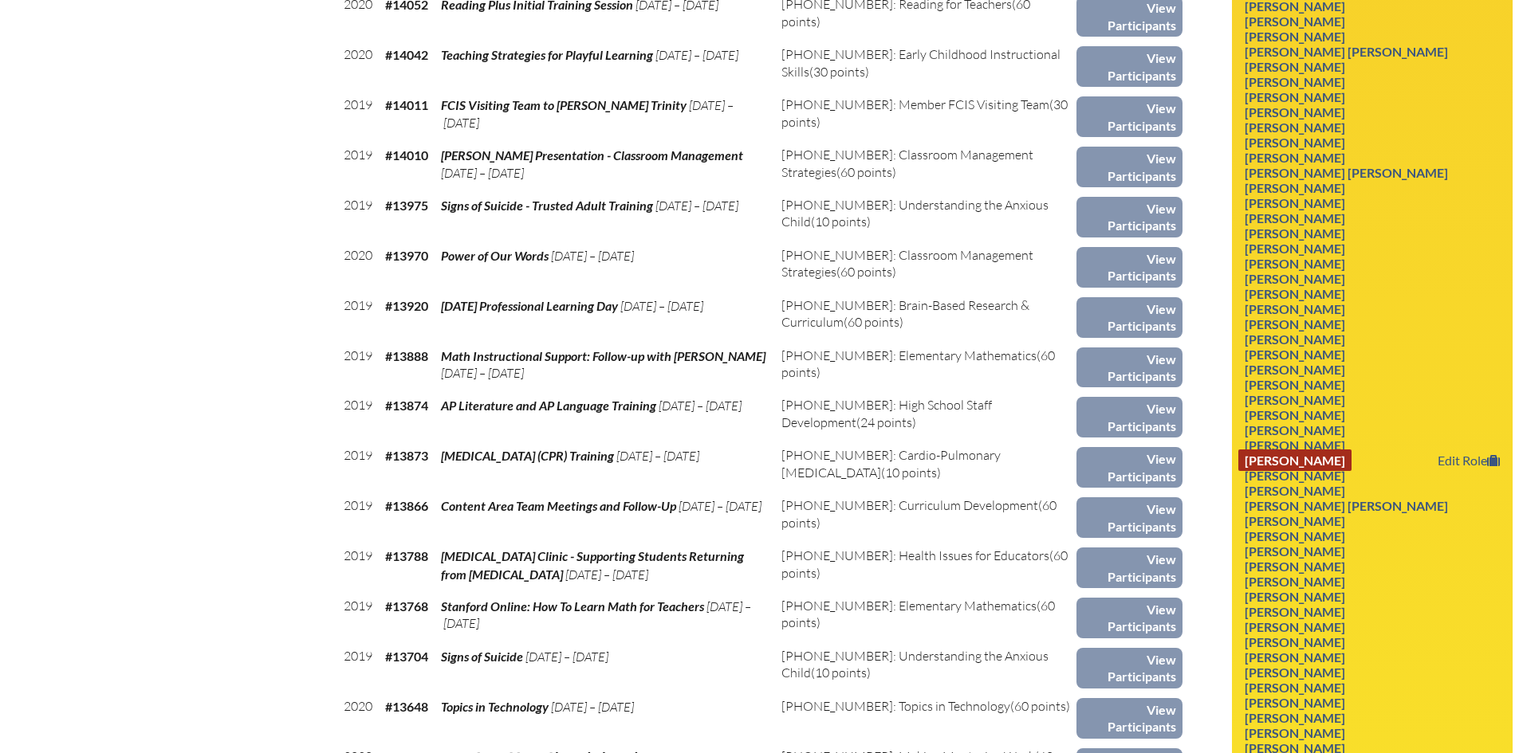
click at [1317, 458] on link "Tricia Summersfield" at bounding box center [1294, 461] width 113 height 22
